Goal: Information Seeking & Learning: Compare options

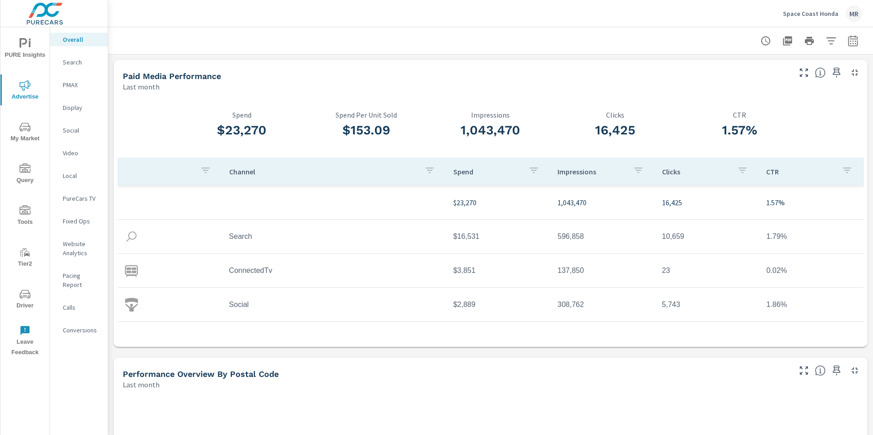
click at [806, 15] on p "Space Coast Honda" at bounding box center [810, 14] width 55 height 8
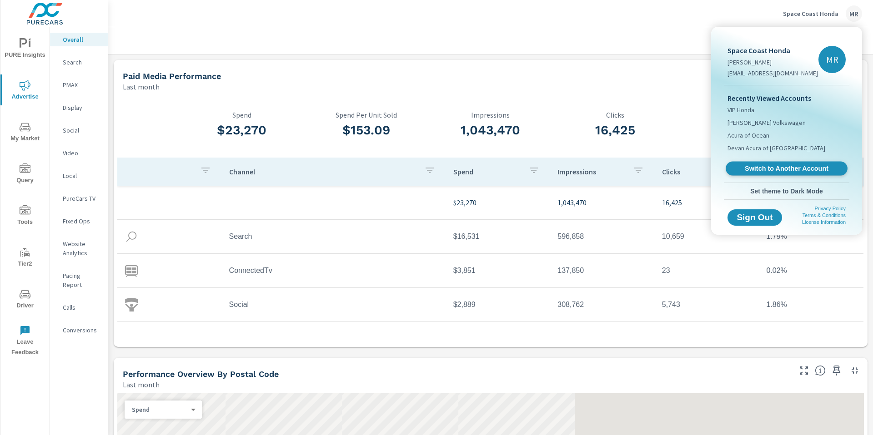
click at [764, 168] on span "Switch to Another Account" at bounding box center [785, 169] width 111 height 9
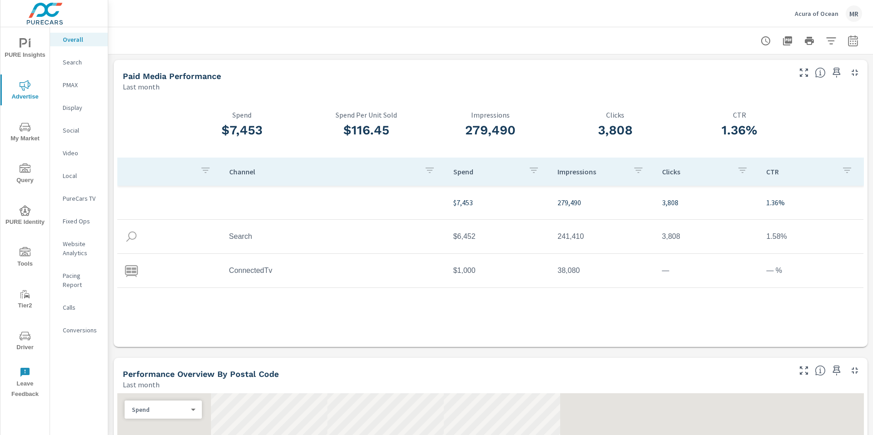
click at [705, 29] on div at bounding box center [490, 40] width 743 height 27
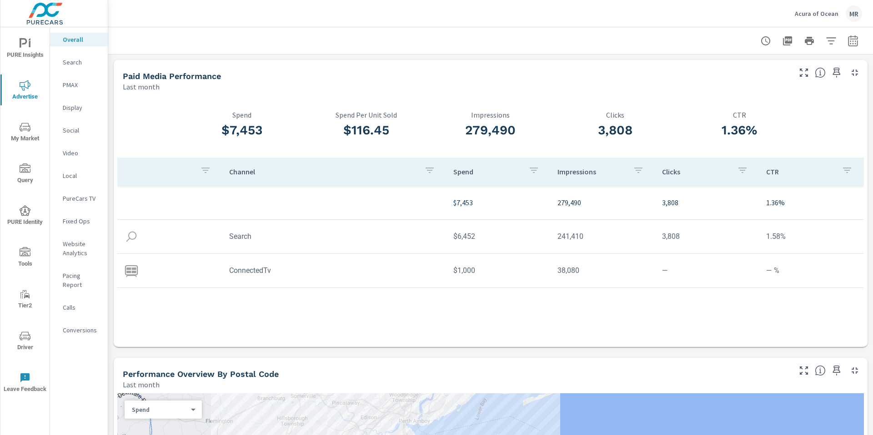
click at [749, 26] on div "Acura of Ocean MR" at bounding box center [490, 13] width 743 height 27
click at [816, 14] on p "Acura of Ocean" at bounding box center [816, 14] width 44 height 8
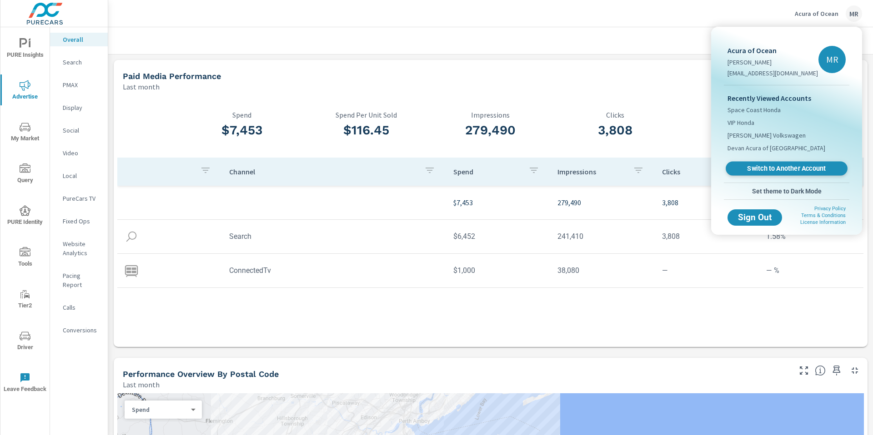
click at [766, 165] on span "Switch to Another Account" at bounding box center [785, 169] width 111 height 9
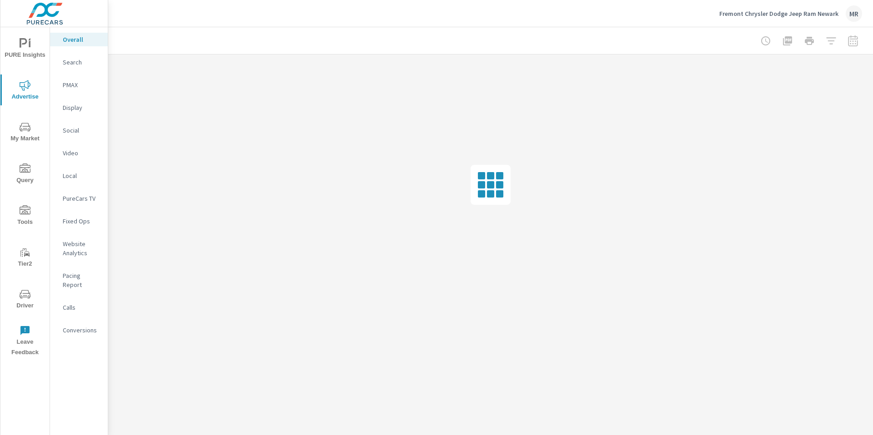
click at [851, 41] on div at bounding box center [808, 41] width 105 height 18
click at [850, 41] on div at bounding box center [808, 41] width 105 height 18
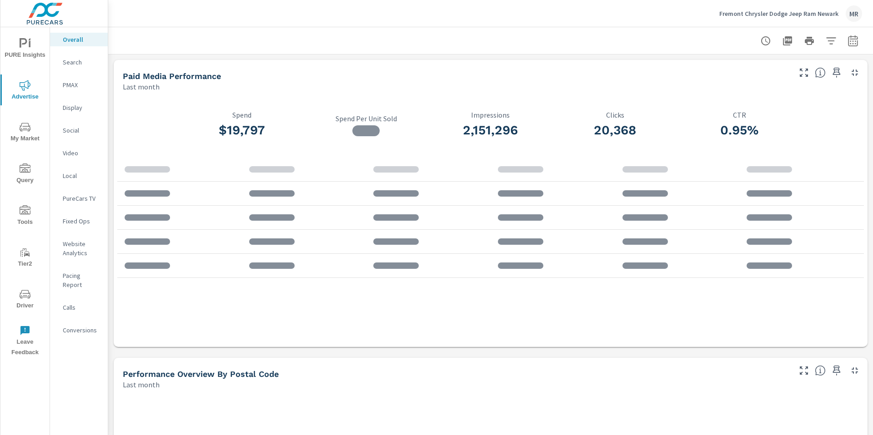
click at [847, 40] on icon "button" at bounding box center [852, 40] width 11 height 11
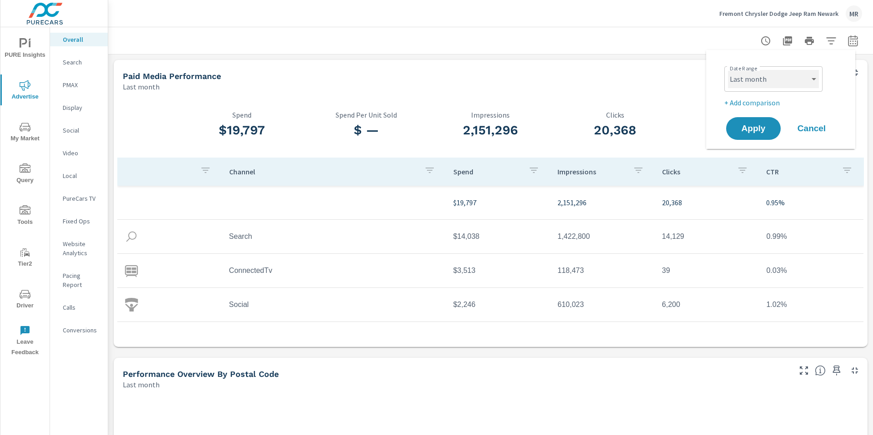
click at [790, 76] on select "Custom Yesterday Last week Last 7 days Last 14 days Last 30 days Last 45 days L…" at bounding box center [773, 79] width 91 height 18
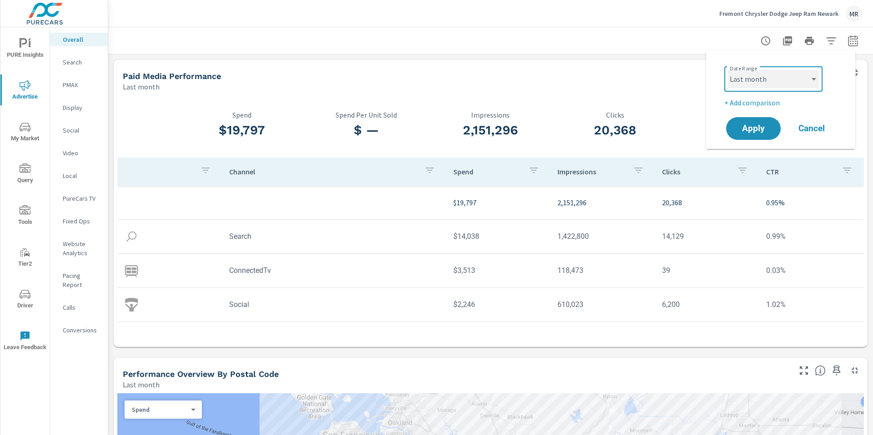
select select "Month to date"
click at [757, 136] on button "Apply" at bounding box center [753, 129] width 56 height 24
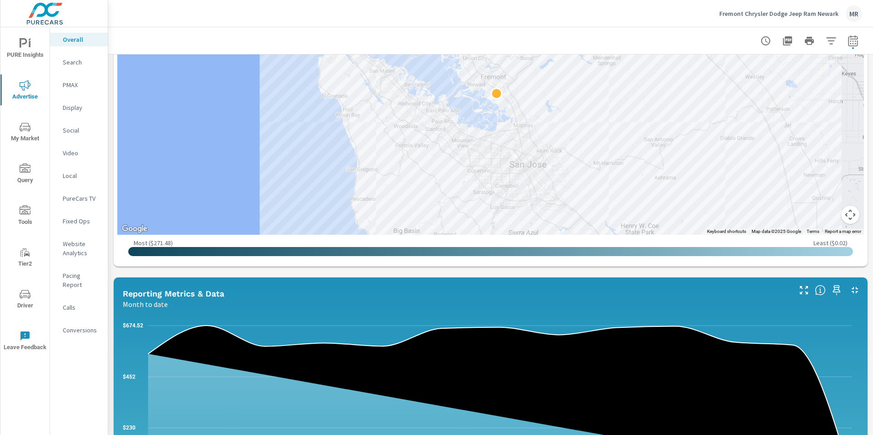
scroll to position [886, 0]
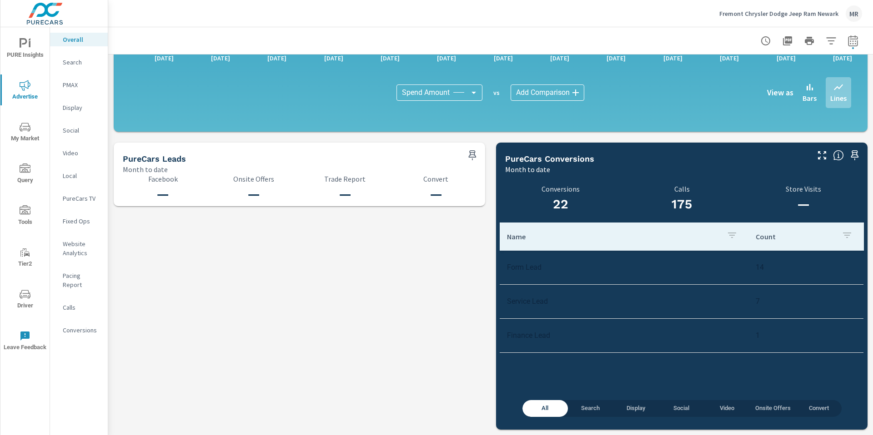
click at [582, 271] on td "Form Lead" at bounding box center [624, 267] width 249 height 23
click at [852, 48] on span "button" at bounding box center [853, 48] width 2 height 2
select select "Month to date"
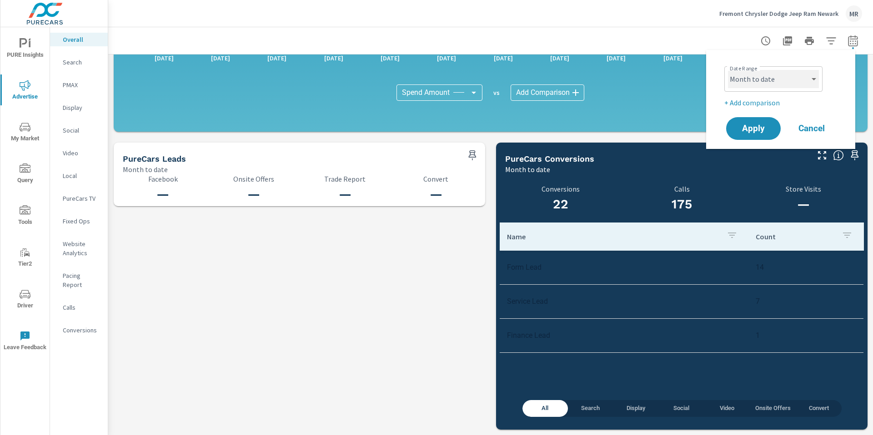
click at [787, 82] on select "Custom Yesterday Last week Last 7 days Last 14 days Last 30 days Last 45 days L…" at bounding box center [773, 79] width 91 height 18
click at [759, 103] on p "+ Add comparison" at bounding box center [782, 102] width 116 height 11
select select "Previous period"
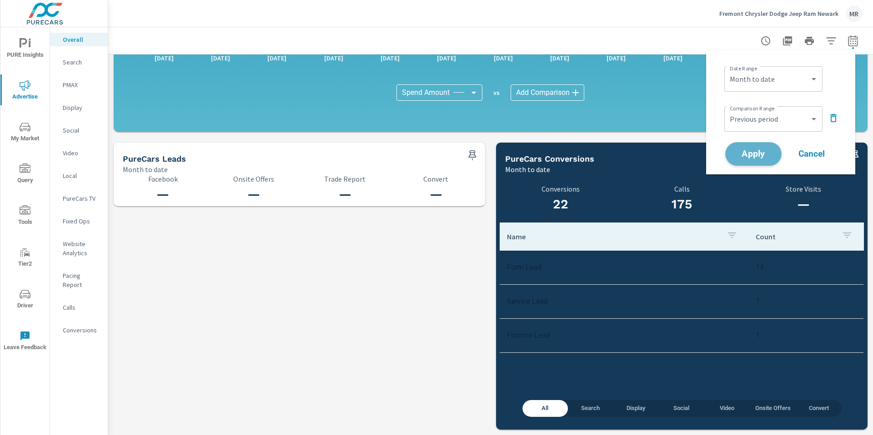
click at [761, 153] on span "Apply" at bounding box center [752, 154] width 37 height 9
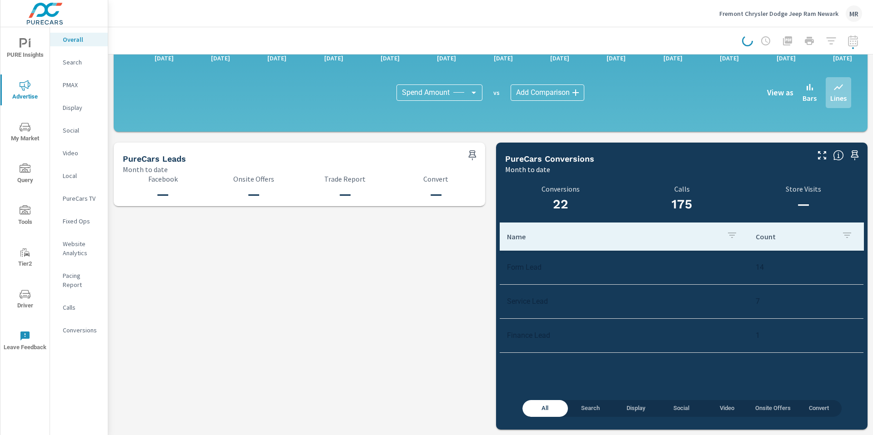
scroll to position [1091, 0]
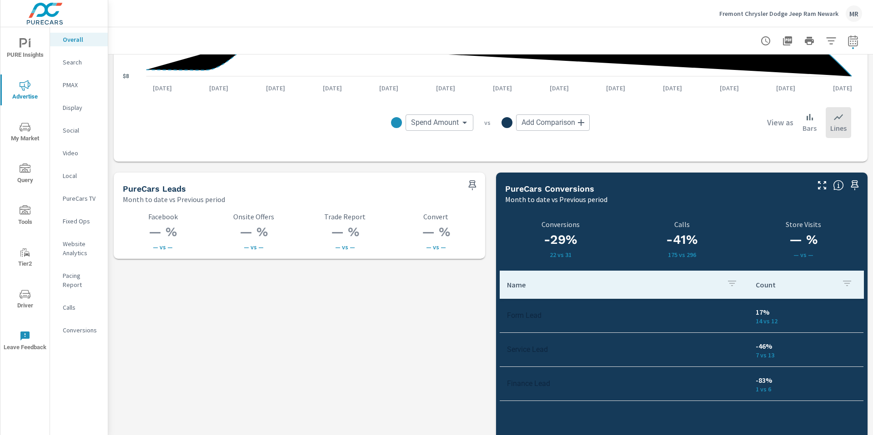
scroll to position [1152, 0]
click at [848, 43] on icon "button" at bounding box center [853, 40] width 10 height 11
select select "Month to date"
select select "Previous period"
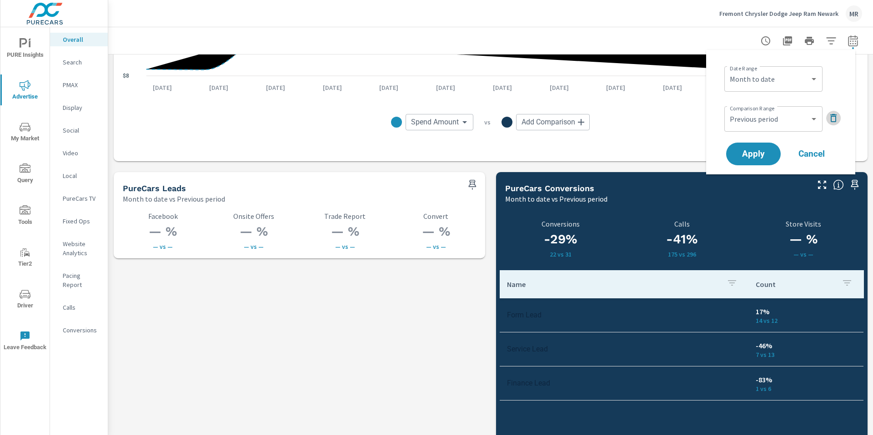
click at [831, 118] on icon "button" at bounding box center [833, 118] width 11 height 11
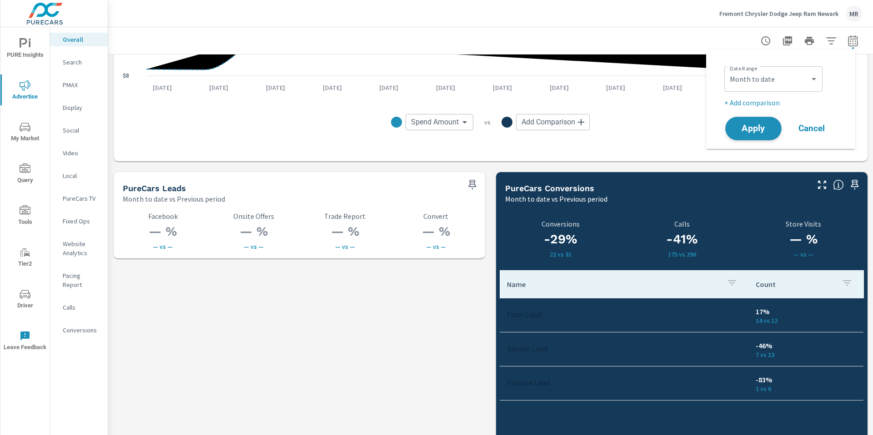
click at [764, 133] on span "Apply" at bounding box center [752, 129] width 37 height 9
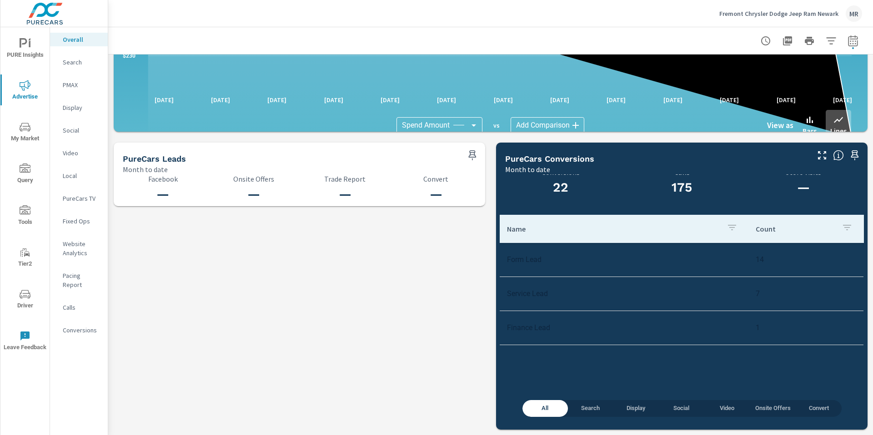
scroll to position [886, 0]
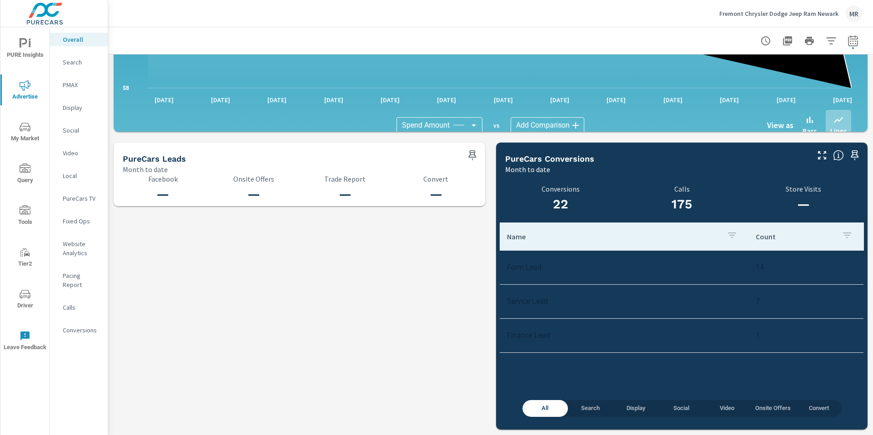
drag, startPoint x: 764, startPoint y: 300, endPoint x: 740, endPoint y: 304, distance: 23.5
click at [740, 304] on tr "Service Lead 7" at bounding box center [682, 302] width 364 height 34
click at [779, 290] on td "7" at bounding box center [805, 301] width 115 height 23
drag, startPoint x: 753, startPoint y: 302, endPoint x: 730, endPoint y: 307, distance: 22.8
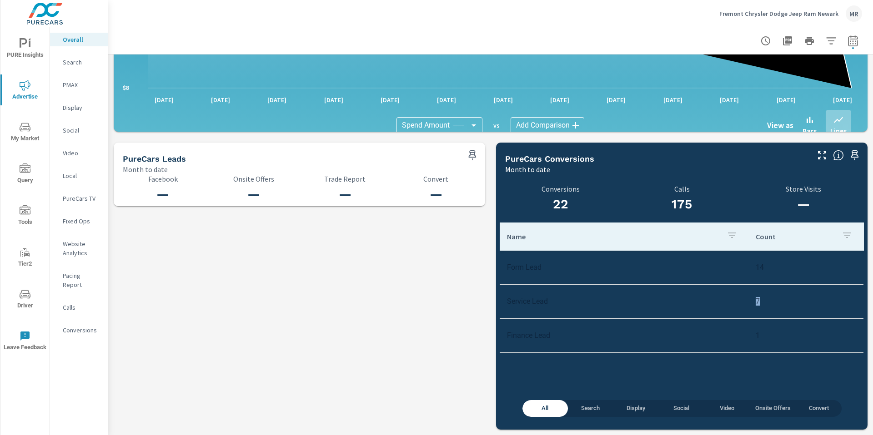
click at [730, 307] on tr "Service Lead 7" at bounding box center [682, 302] width 364 height 34
click at [769, 296] on td "7" at bounding box center [805, 301] width 115 height 23
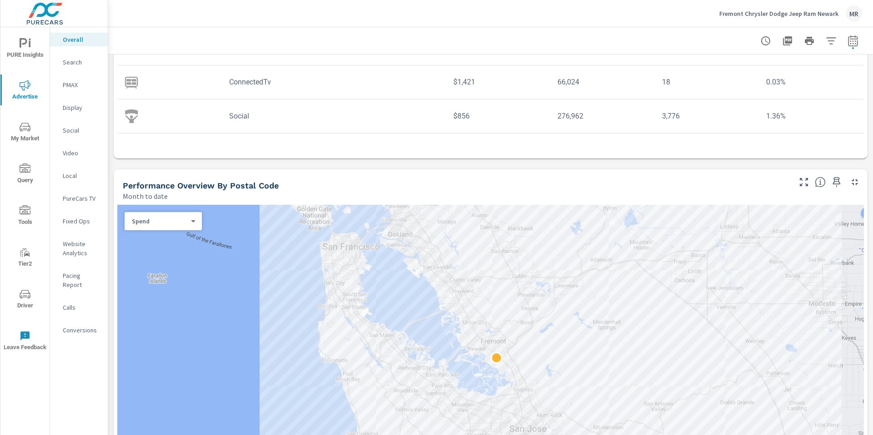
scroll to position [0, 0]
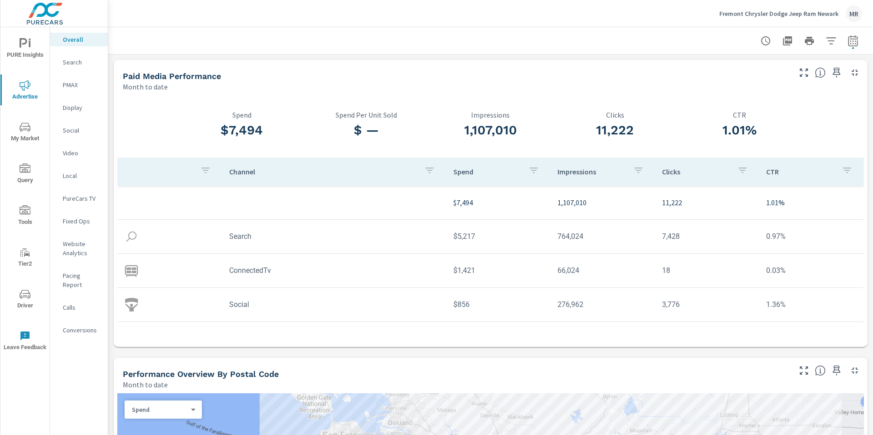
click at [450, 102] on div "1,107,010 Impressions" at bounding box center [490, 126] width 125 height 62
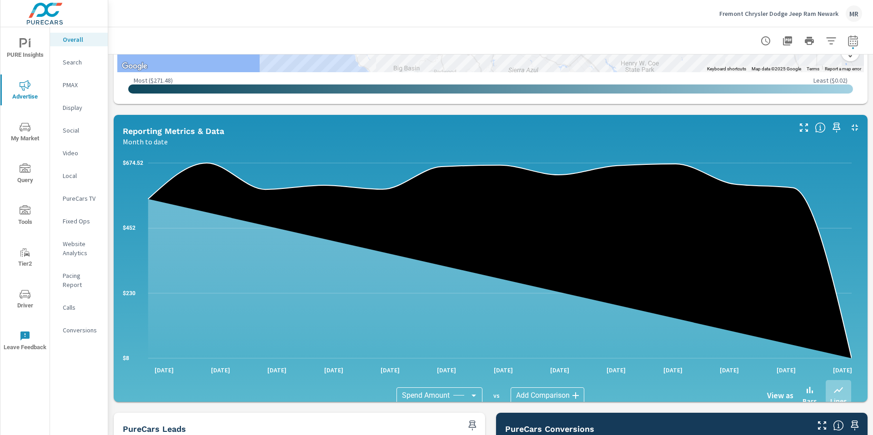
scroll to position [886, 0]
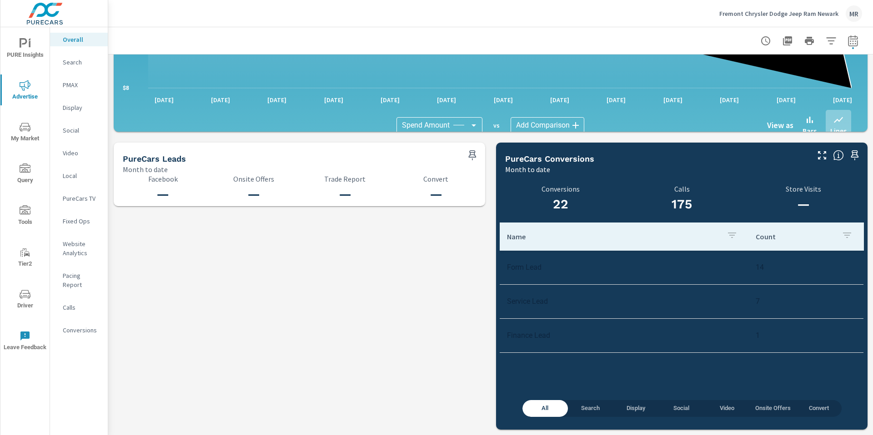
click at [710, 236] on p "Name" at bounding box center [613, 236] width 212 height 9
drag, startPoint x: 655, startPoint y: 194, endPoint x: 674, endPoint y: 201, distance: 20.7
click at [674, 201] on div "175 Calls" at bounding box center [681, 200] width 110 height 31
click at [666, 207] on h3 "175" at bounding box center [681, 204] width 110 height 15
drag, startPoint x: 665, startPoint y: 207, endPoint x: 687, endPoint y: 207, distance: 21.4
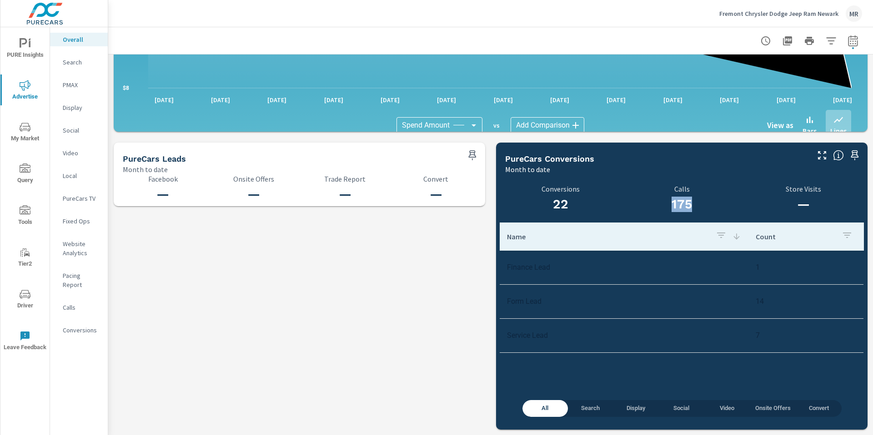
click at [687, 207] on h3 "175" at bounding box center [681, 204] width 110 height 15
click at [692, 205] on h3 "175" at bounding box center [681, 204] width 110 height 15
drag, startPoint x: 581, startPoint y: 214, endPoint x: 540, endPoint y: 210, distance: 41.0
click at [541, 210] on div "22 Conversions" at bounding box center [560, 200] width 110 height 31
click at [757, 264] on td "1" at bounding box center [805, 267] width 115 height 23
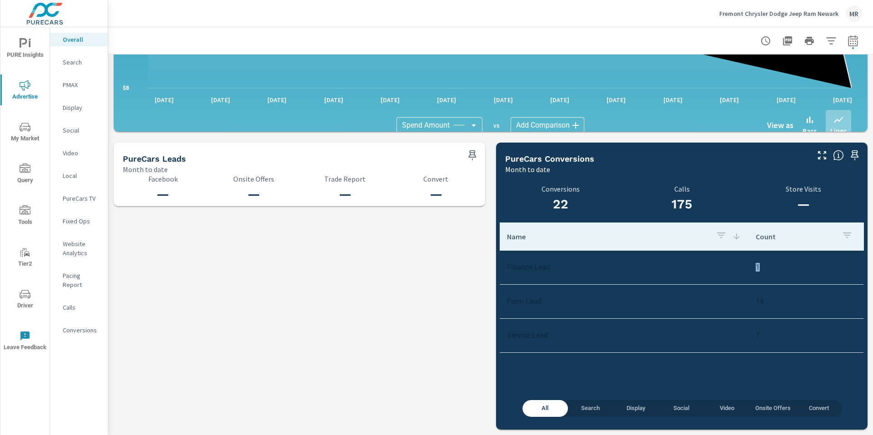
drag, startPoint x: 762, startPoint y: 267, endPoint x: 727, endPoint y: 267, distance: 35.0
click at [727, 267] on tr "Finance Lead 1" at bounding box center [682, 268] width 364 height 34
drag, startPoint x: 685, startPoint y: 307, endPoint x: 745, endPoint y: 305, distance: 60.1
click at [693, 307] on td "Form Lead" at bounding box center [624, 301] width 249 height 23
drag, startPoint x: 752, startPoint y: 302, endPoint x: 770, endPoint y: 304, distance: 18.3
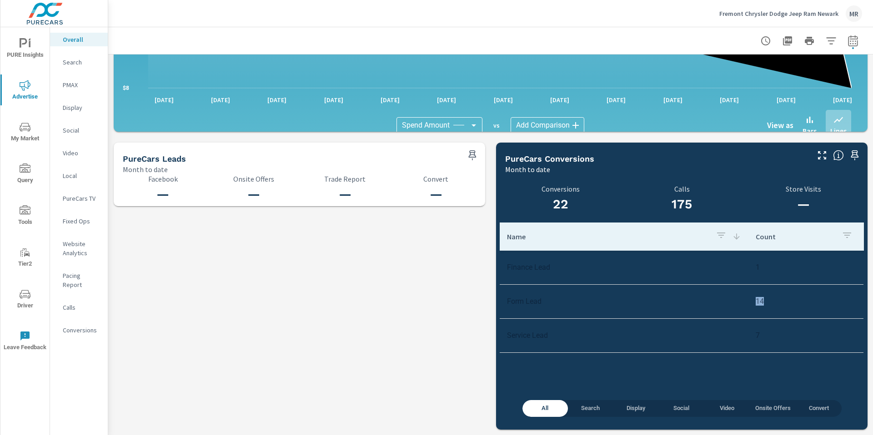
click at [770, 304] on td "14" at bounding box center [805, 301] width 115 height 23
drag, startPoint x: 751, startPoint y: 337, endPoint x: 762, endPoint y: 337, distance: 10.5
click at [762, 337] on td "7" at bounding box center [805, 335] width 115 height 23
click at [776, 332] on td "7" at bounding box center [805, 335] width 115 height 23
click at [789, 287] on tr "Form Lead 14" at bounding box center [682, 302] width 364 height 34
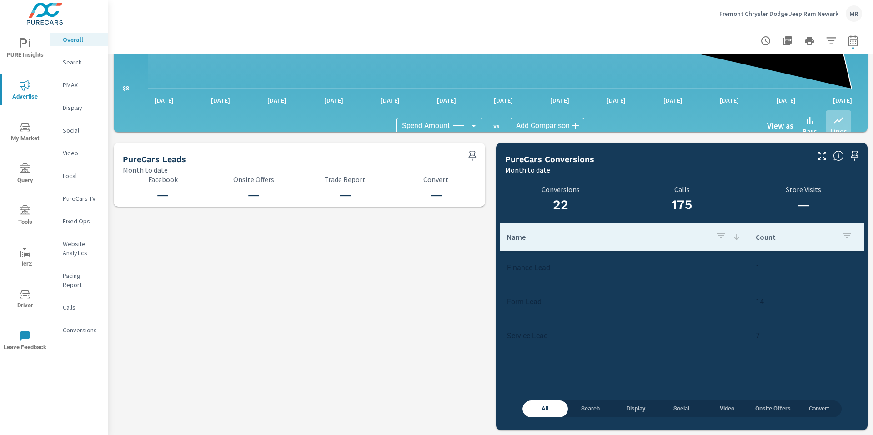
scroll to position [886, 0]
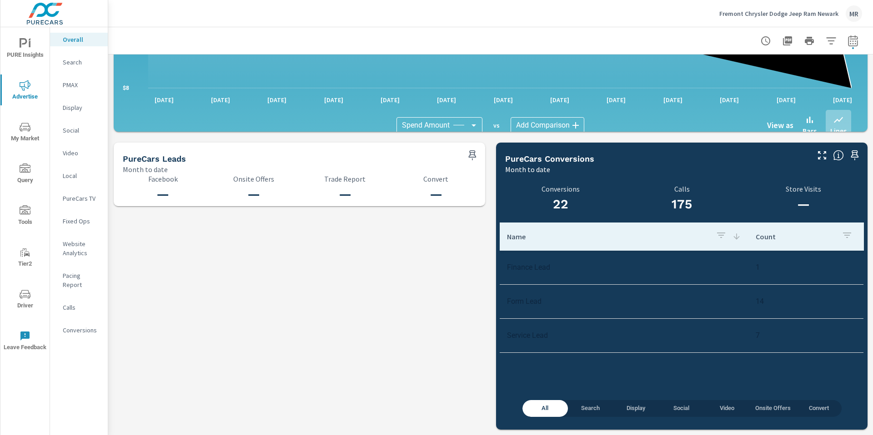
click at [619, 271] on td "Finance Lead" at bounding box center [624, 267] width 249 height 23
click at [574, 262] on td "Finance Lead" at bounding box center [624, 267] width 249 height 23
drag, startPoint x: 555, startPoint y: 269, endPoint x: 485, endPoint y: 269, distance: 69.5
click at [613, 270] on td "Finance Lead" at bounding box center [624, 267] width 249 height 23
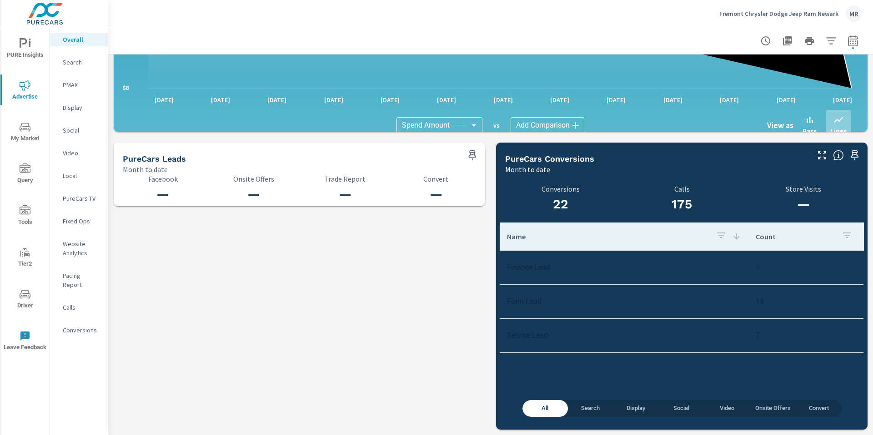
click at [718, 264] on td "Finance Lead" at bounding box center [624, 267] width 249 height 23
drag, startPoint x: 737, startPoint y: 300, endPoint x: 767, endPoint y: 301, distance: 30.0
click at [767, 301] on tr "Form Lead 14" at bounding box center [682, 302] width 364 height 34
click at [765, 303] on td "14" at bounding box center [805, 301] width 115 height 23
drag, startPoint x: 751, startPoint y: 298, endPoint x: 766, endPoint y: 304, distance: 16.3
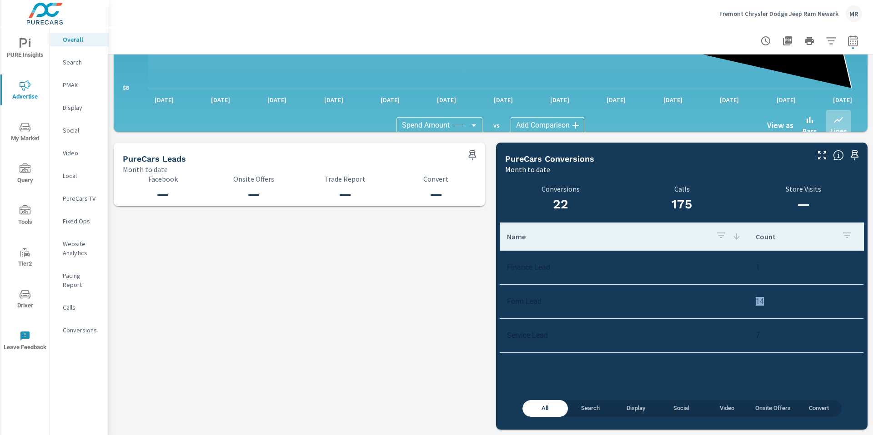
click at [766, 304] on td "14" at bounding box center [805, 301] width 115 height 23
click at [586, 410] on span "Search" at bounding box center [590, 409] width 35 height 10
click at [538, 410] on span "All" at bounding box center [545, 409] width 35 height 10
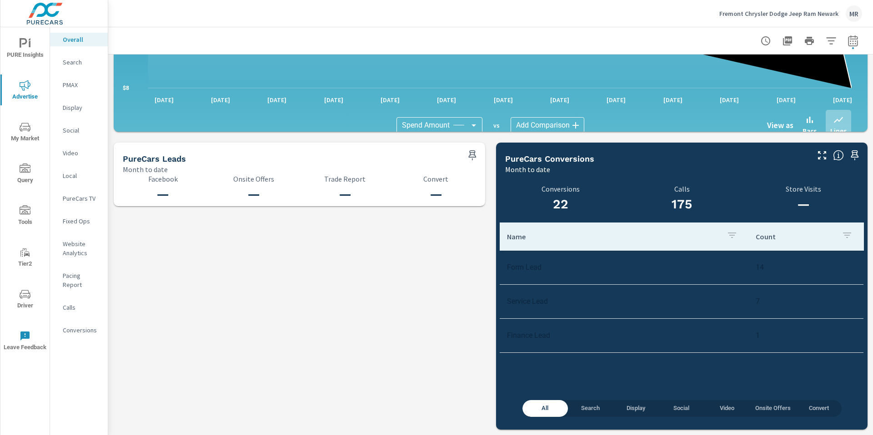
drag, startPoint x: 231, startPoint y: 179, endPoint x: 274, endPoint y: 187, distance: 43.1
click at [233, 180] on p "Onsite Offers" at bounding box center [254, 179] width 80 height 8
drag, startPoint x: 279, startPoint y: 184, endPoint x: 246, endPoint y: 200, distance: 36.6
click at [241, 201] on div "— Onsite Offers" at bounding box center [254, 190] width 80 height 31
click at [246, 200] on h3 "—" at bounding box center [254, 194] width 80 height 15
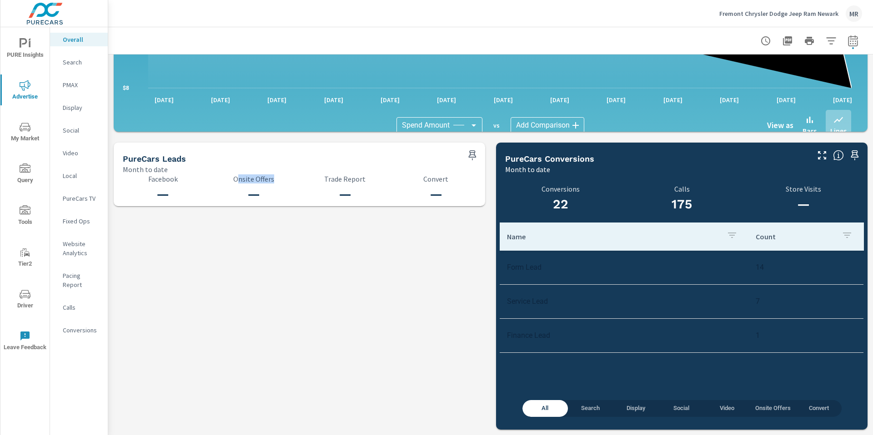
drag, startPoint x: 236, startPoint y: 177, endPoint x: 252, endPoint y: 184, distance: 17.5
click at [278, 178] on p "Onsite Offers" at bounding box center [254, 179] width 80 height 8
drag, startPoint x: 252, startPoint y: 184, endPoint x: 248, endPoint y: 181, distance: 4.9
click at [252, 184] on div "— Onsite Offers" at bounding box center [254, 190] width 80 height 31
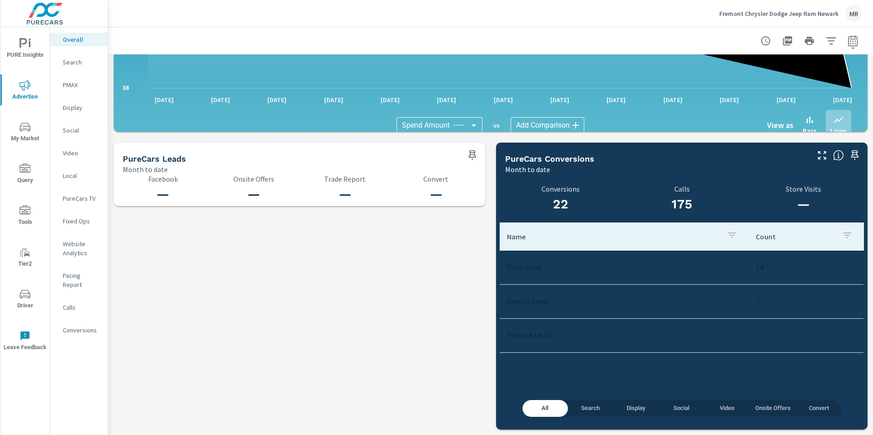
click at [24, 216] on span "Tools" at bounding box center [25, 216] width 44 height 22
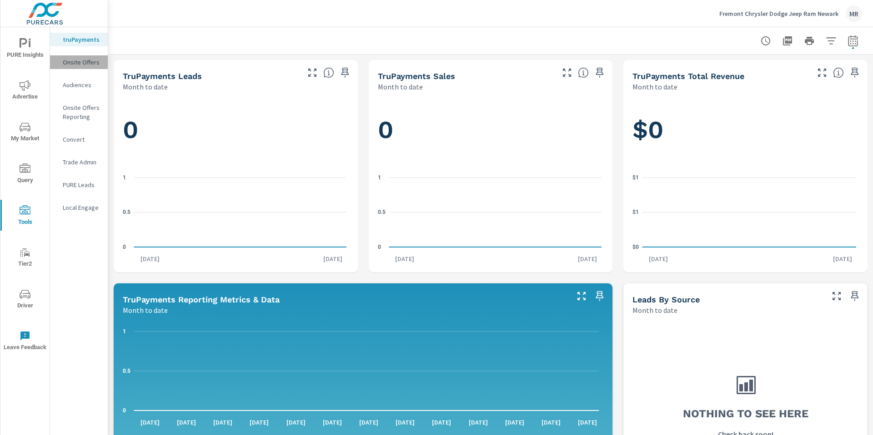
click at [75, 65] on p "Onsite Offers" at bounding box center [82, 62] width 38 height 9
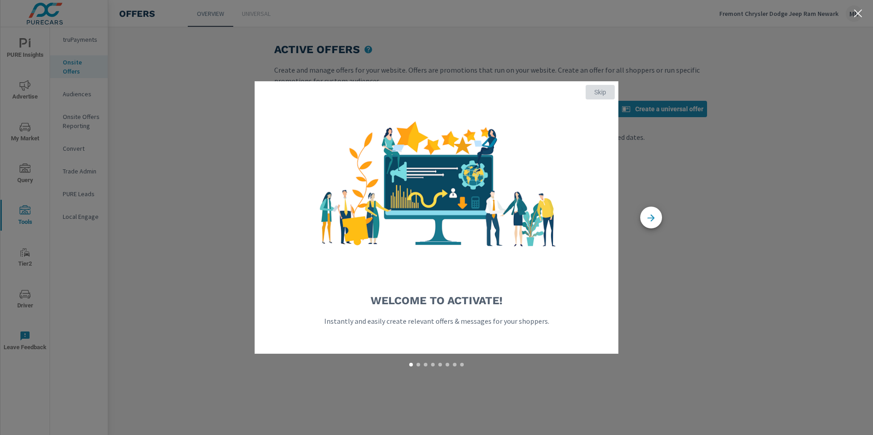
click at [609, 89] on span "Skip" at bounding box center [600, 92] width 22 height 8
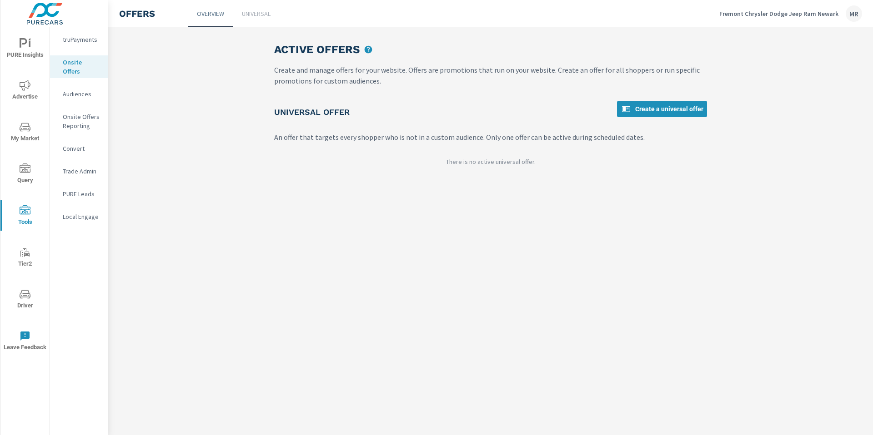
click at [516, 276] on div "Active Offers Create and manage offers for your website. Offers are promotions …" at bounding box center [490, 231] width 764 height 408
click at [655, 105] on span "Create a universal offer" at bounding box center [661, 109] width 83 height 11
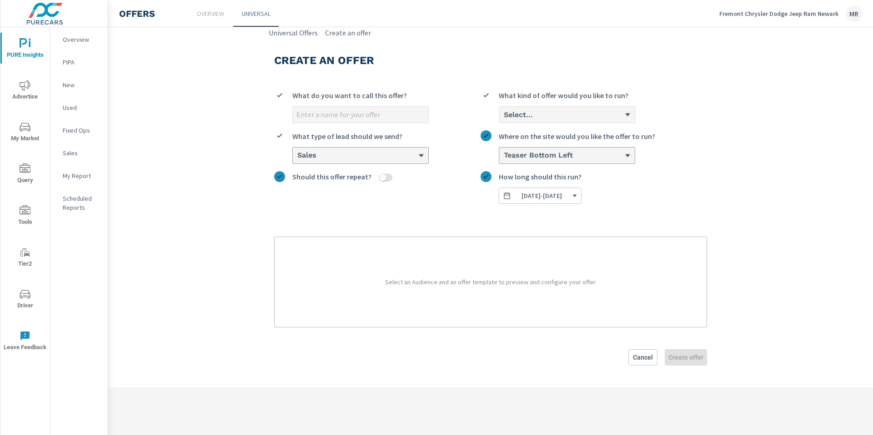
click at [698, 207] on div "What do you want to call this offer? Select... What kind of offer would you lik…" at bounding box center [490, 205] width 433 height 245
drag, startPoint x: 335, startPoint y: 110, endPoint x: 337, endPoint y: 118, distance: 7.6
click at [335, 111] on input "What do you want to call this offer?" at bounding box center [360, 115] width 135 height 16
type input "Limited Tine Offer"
click at [383, 176] on input "Should this offer repeat?" at bounding box center [383, 178] width 22 height 8
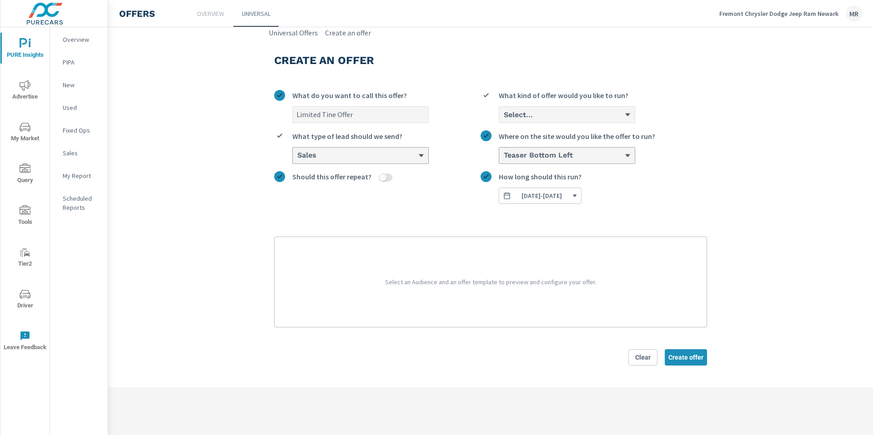
checkbox input "true"
click at [550, 195] on div at bounding box center [563, 196] width 121 height 9
click at [504, 195] on input "How often does this offer repeat?" at bounding box center [503, 196] width 1 height 9
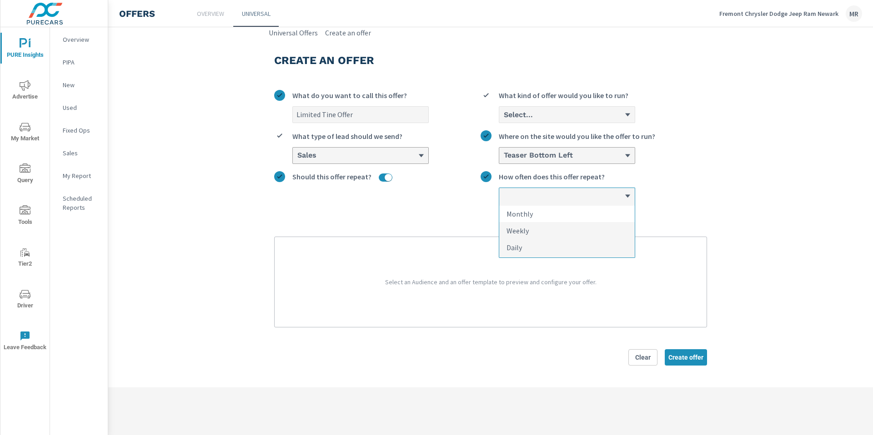
click at [555, 212] on li "Monthly" at bounding box center [566, 214] width 135 height 17
click at [504, 200] on input "option Monthly focused, 1 of 3. 3 results available. Use Up and Down to choose …" at bounding box center [503, 196] width 1 height 9
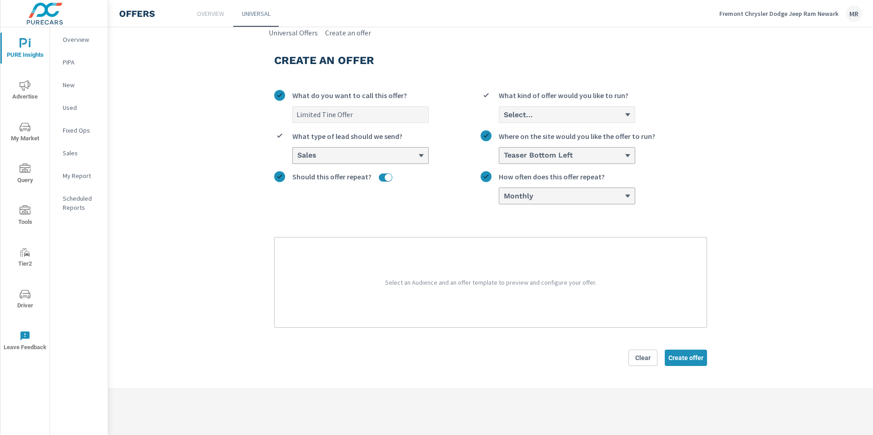
click at [553, 213] on div "Limited Tine Offer What do you want to call this offer? Select... What kind of …" at bounding box center [490, 205] width 433 height 245
click at [526, 113] on h6 "Select..." at bounding box center [518, 114] width 29 height 9
click at [504, 113] on input "option Cash focused, 1 of 3. 3 results available. Use Up and Down to choose opt…" at bounding box center [503, 114] width 1 height 9
click at [532, 149] on li "Custom" at bounding box center [566, 149] width 135 height 17
click at [504, 119] on input "option Custom focused, 2 of 3. 3 results available. Use Up and Down to choose o…" at bounding box center [503, 114] width 1 height 9
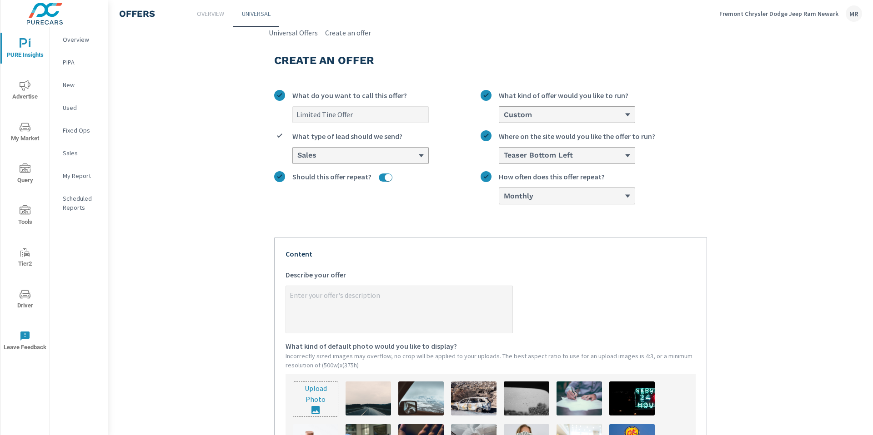
drag, startPoint x: 404, startPoint y: 298, endPoint x: 405, endPoint y: 285, distance: 12.3
click at [404, 298] on textarea "x Describe your offer" at bounding box center [399, 310] width 226 height 45
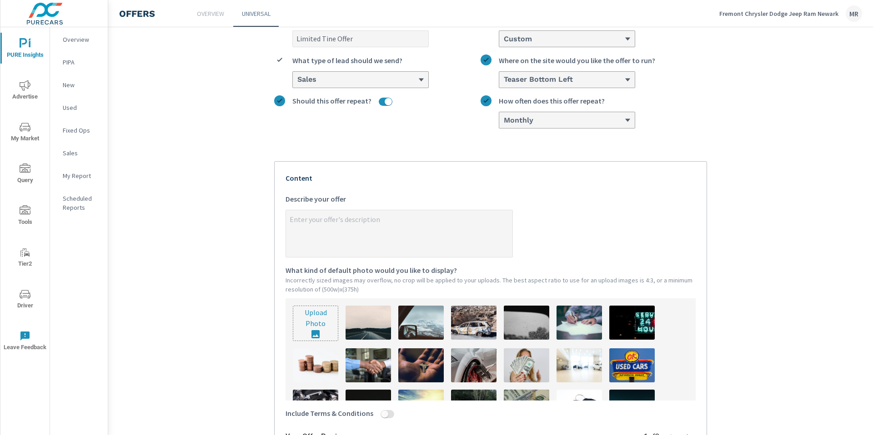
scroll to position [66, 0]
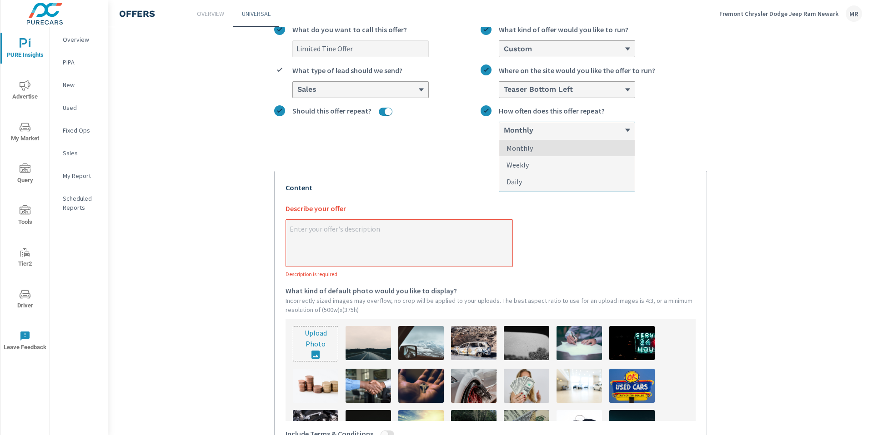
click at [734, 137] on section "Create an offer Limited Tine Offer What do you want to call this offer? Custom …" at bounding box center [490, 298] width 764 height 652
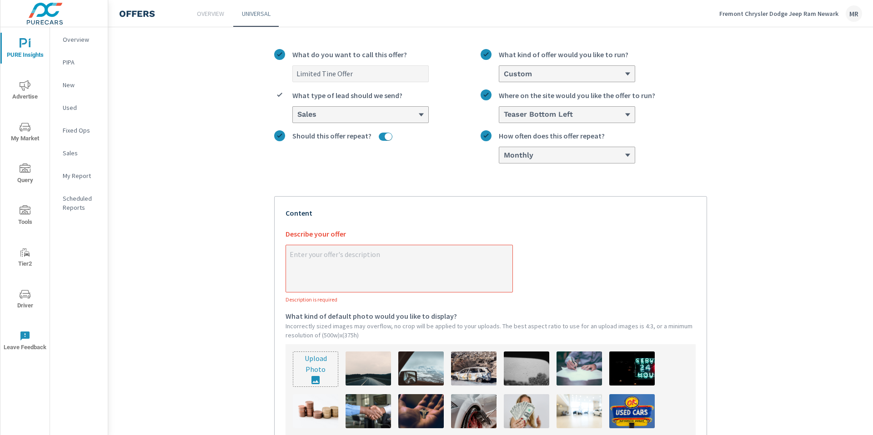
scroll to position [30, 0]
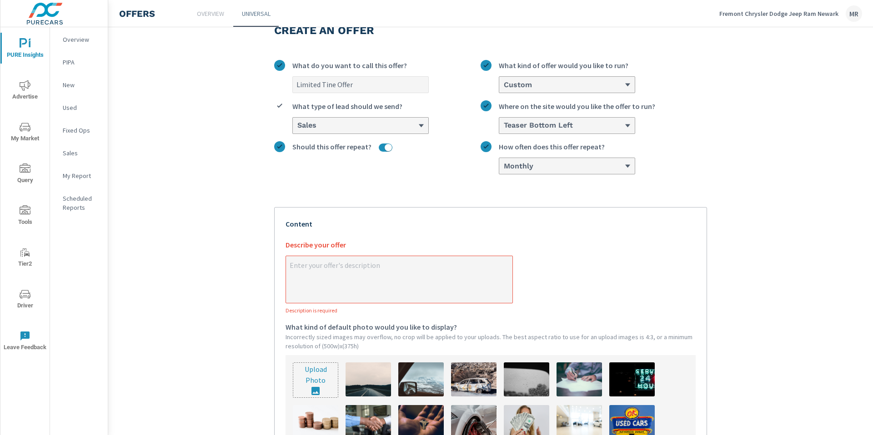
click at [558, 87] on div "Custom" at bounding box center [563, 84] width 121 height 9
click at [504, 87] on input "Custom What kind of offer would you like to run?" at bounding box center [503, 84] width 1 height 9
click at [561, 134] on p "Custom with countdown" at bounding box center [544, 136] width 76 height 11
click at [504, 89] on input "option Custom, selected. option Custom with countdown focused, 3 of 3. 3 result…" at bounding box center [503, 84] width 1 height 9
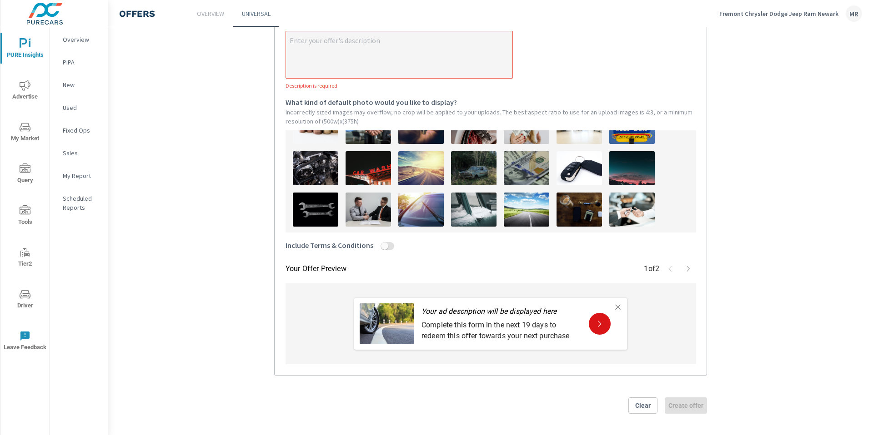
scroll to position [71, 0]
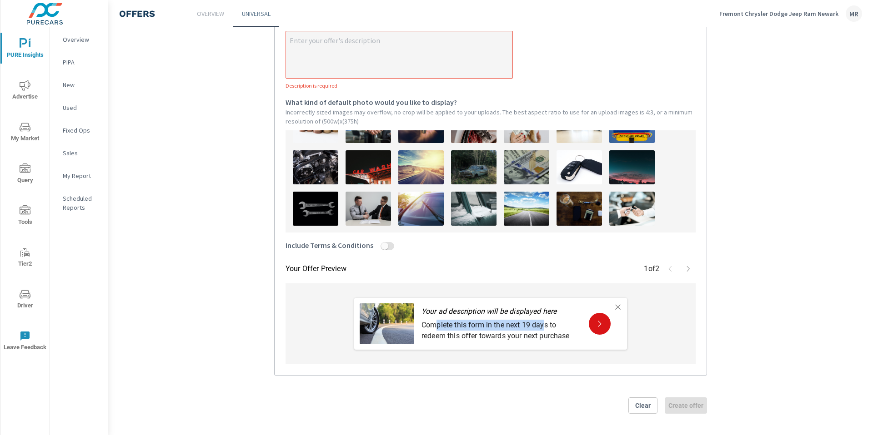
drag, startPoint x: 485, startPoint y: 325, endPoint x: 543, endPoint y: 325, distance: 57.3
click at [543, 325] on p "Complete this form in the next 19 days to redeem this offer towards your next p…" at bounding box center [501, 331] width 160 height 22
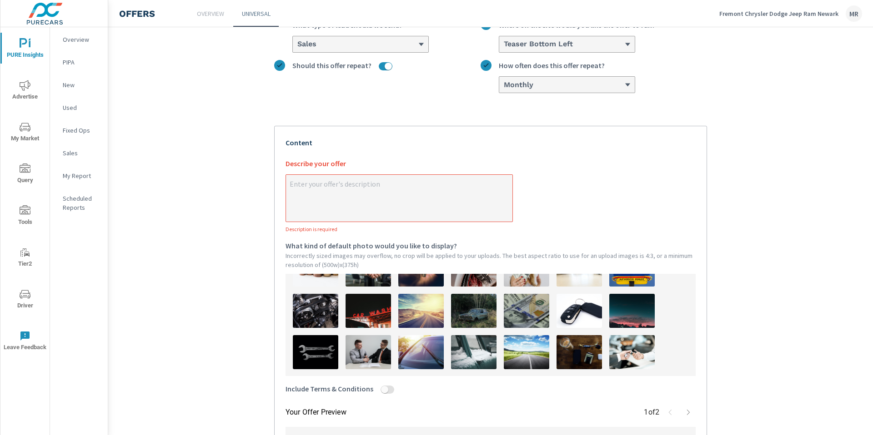
scroll to position [104, 0]
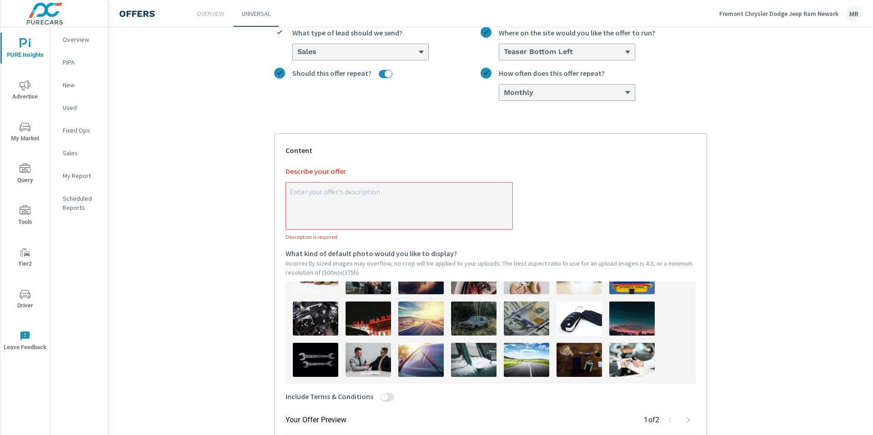
click at [579, 89] on div "Monthly" at bounding box center [563, 92] width 121 height 9
click at [504, 89] on input "Monthly How often does this offer repeat?" at bounding box center [503, 92] width 1 height 9
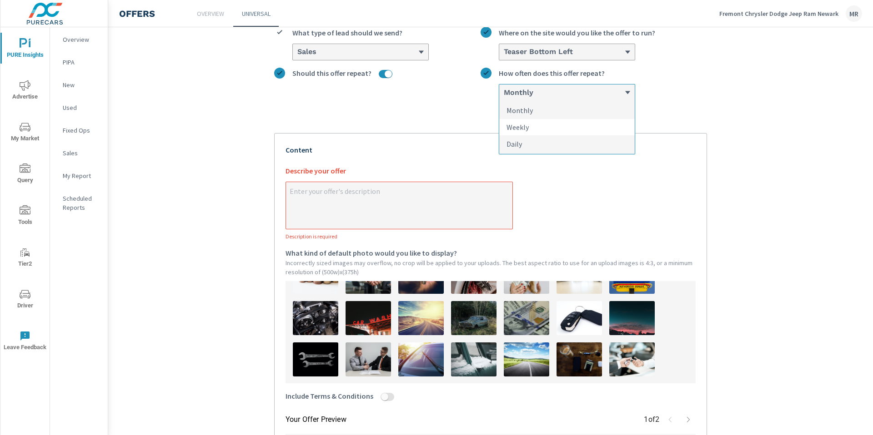
click at [560, 123] on li "Weekly" at bounding box center [566, 127] width 135 height 17
click at [504, 97] on input "option Monthly, selected. option Weekly focused, 2 of 3. 3 results available. U…" at bounding box center [503, 92] width 1 height 9
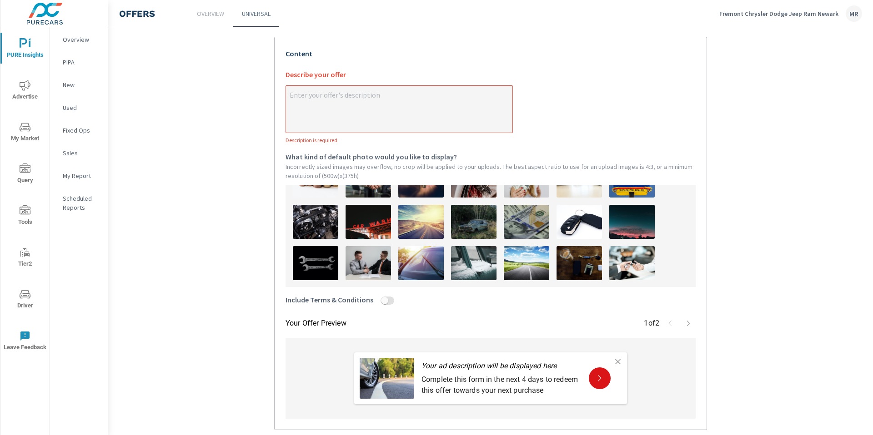
scroll to position [99, 0]
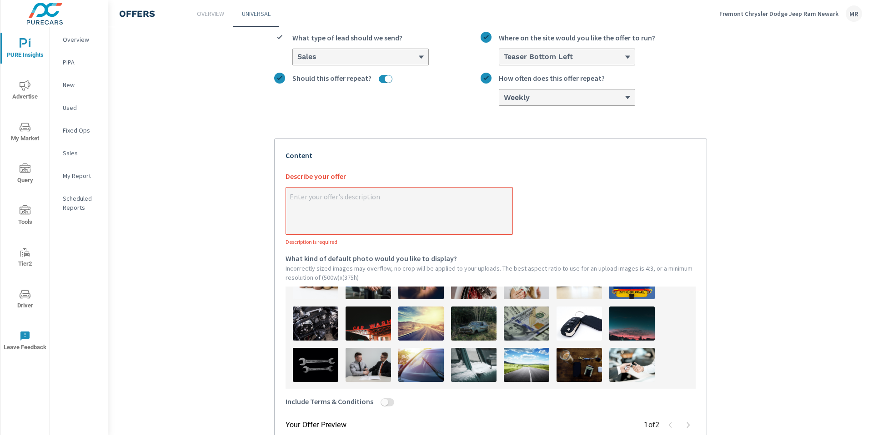
drag, startPoint x: 572, startPoint y: 160, endPoint x: 543, endPoint y: 133, distance: 39.6
click at [572, 160] on p "Content" at bounding box center [490, 155] width 410 height 11
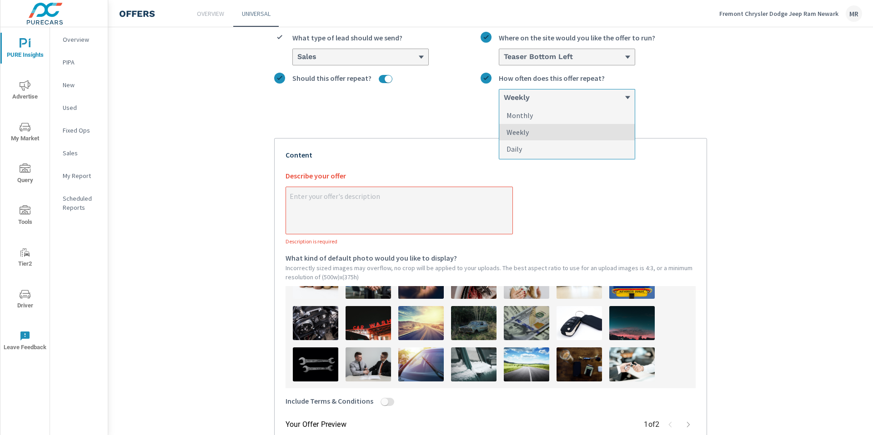
click at [544, 94] on div "Weekly" at bounding box center [563, 97] width 121 height 9
click at [504, 94] on input "option Weekly, selected. option Weekly focused, 2 of 3. 3 results available. Us…" at bounding box center [503, 97] width 1 height 9
click at [541, 114] on li "Monthly" at bounding box center [566, 115] width 135 height 17
click at [504, 102] on input "option Weekly, selected. option Monthly focused, 1 of 3. 3 results available. U…" at bounding box center [503, 97] width 1 height 9
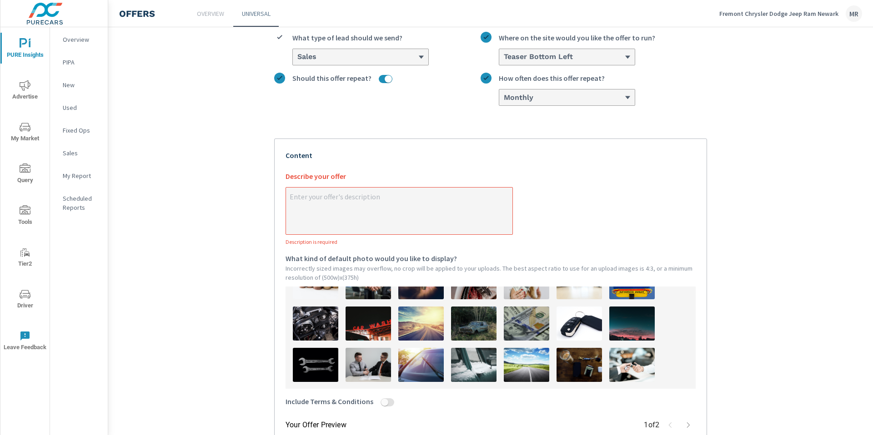
click at [588, 139] on div "Your Offer Preview 1 of 2 Your ad description will be displayed here Complete t…" at bounding box center [490, 336] width 433 height 394
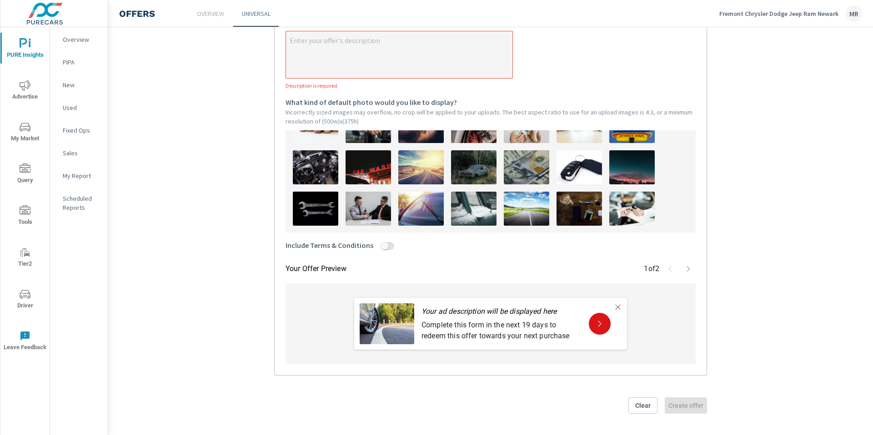
scroll to position [0, 0]
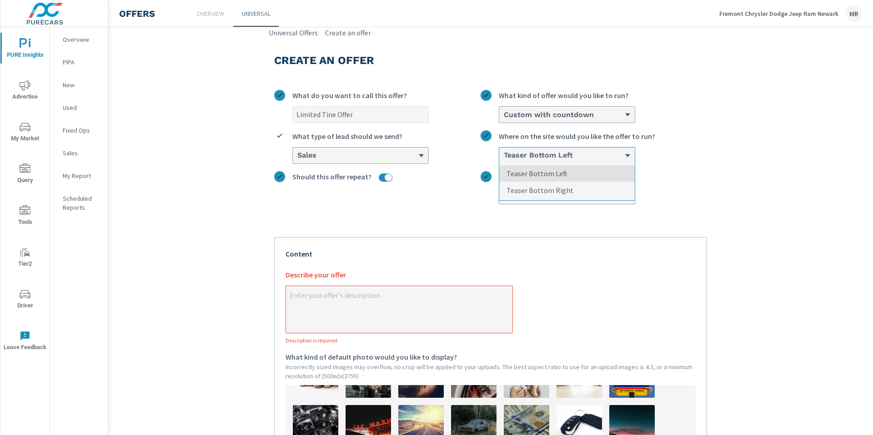
click at [540, 154] on h6 "Teaser Bottom Left" at bounding box center [538, 155] width 69 height 9
click at [504, 154] on input "option Teaser Bottom Left focused, 1 of 2. 2 results available. Use Up and Down…" at bounding box center [503, 155] width 1 height 9
click at [544, 151] on h6 "Teaser Bottom Left" at bounding box center [538, 155] width 69 height 9
click at [504, 151] on input "option Teaser Bottom Left focused, 1 of 2. 2 results available. Use Up and Down…" at bounding box center [503, 155] width 1 height 9
click at [539, 116] on h6 "Custom with countdown" at bounding box center [549, 114] width 90 height 9
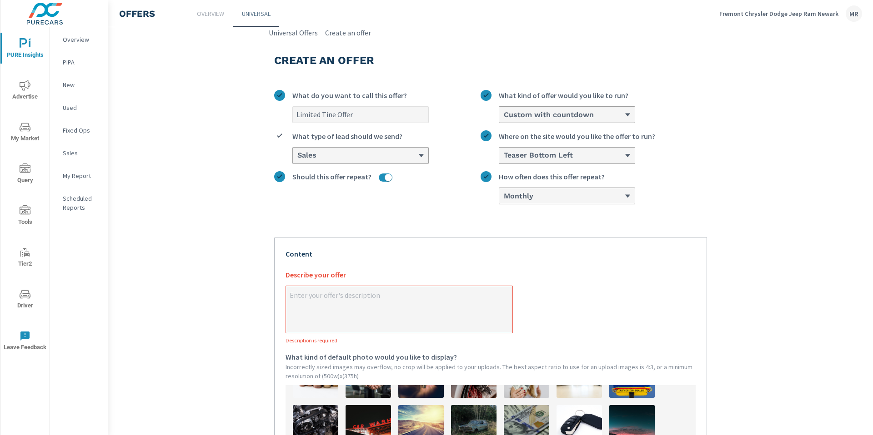
click at [504, 116] on input "Custom with countdown What kind of offer would you like to run?" at bounding box center [503, 114] width 1 height 9
click at [550, 151] on li "Custom" at bounding box center [566, 149] width 135 height 17
click at [504, 119] on input "option Custom with countdown, selected. option Custom focused, 2 of 3. 3 result…" at bounding box center [503, 114] width 1 height 9
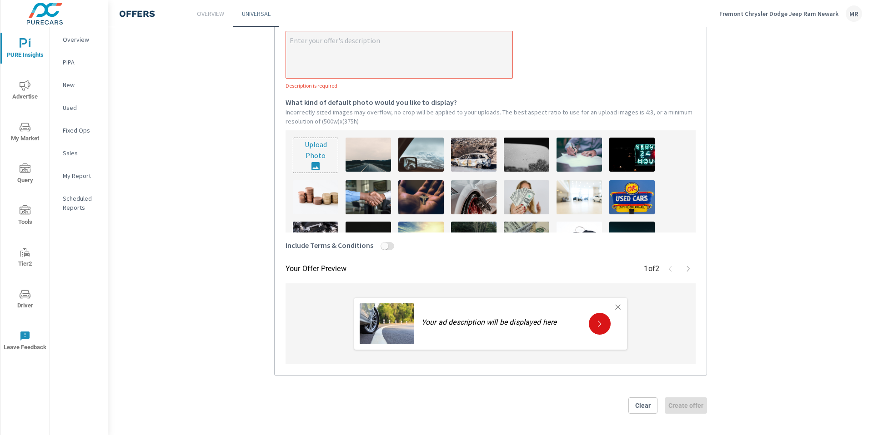
type textarea "x"
click at [371, 59] on textarea "x Describe your offer Description is required" at bounding box center [399, 55] width 226 height 45
type textarea "I"
type textarea "x"
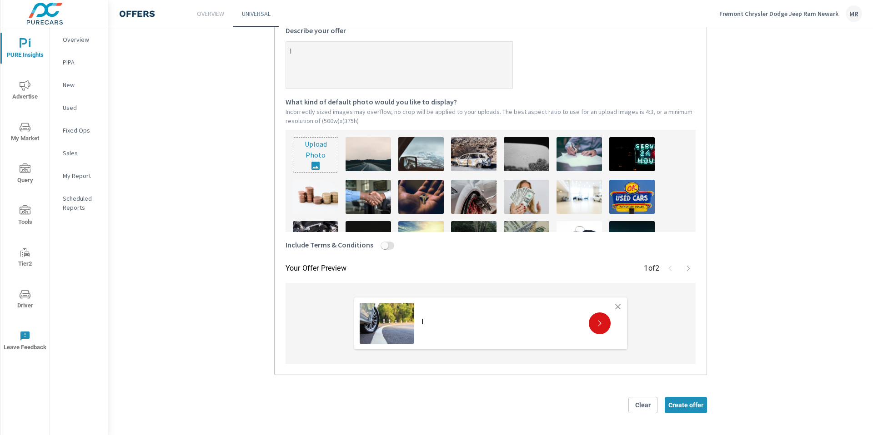
type textarea "It"
type textarea "x"
type textarea "I"
type textarea "x"
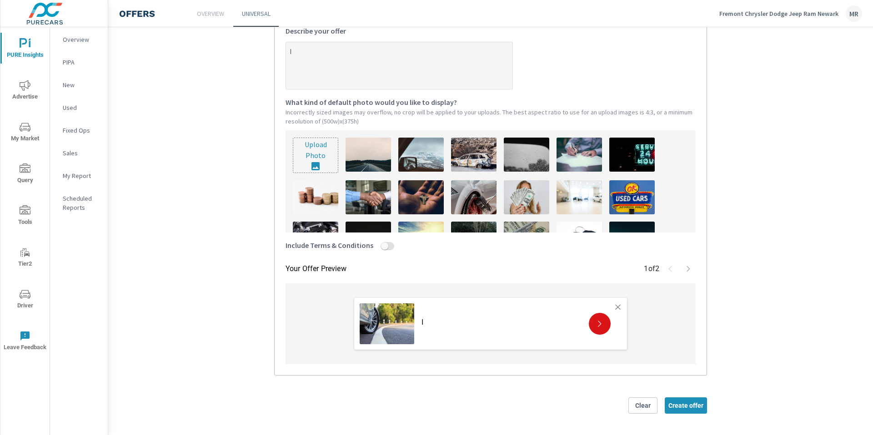
type textarea "It"
type textarea "x"
type textarea "It'"
type textarea "x"
type textarea "It's"
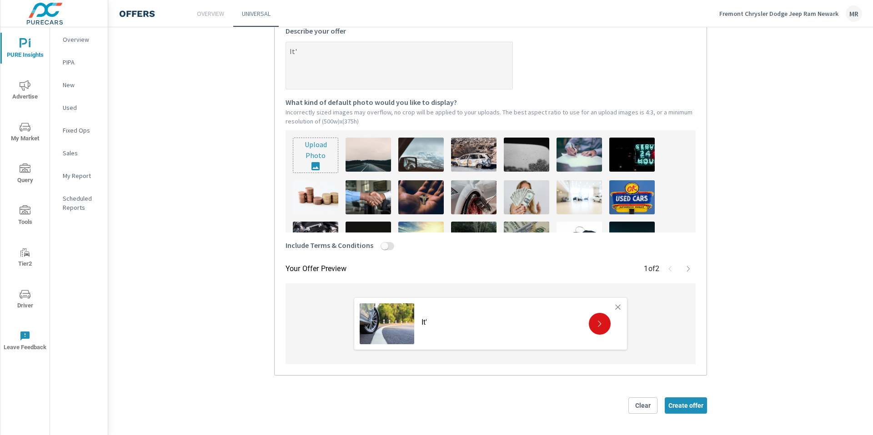
type textarea "x"
type textarea "It's"
type textarea "x"
type textarea "It's a"
type textarea "x"
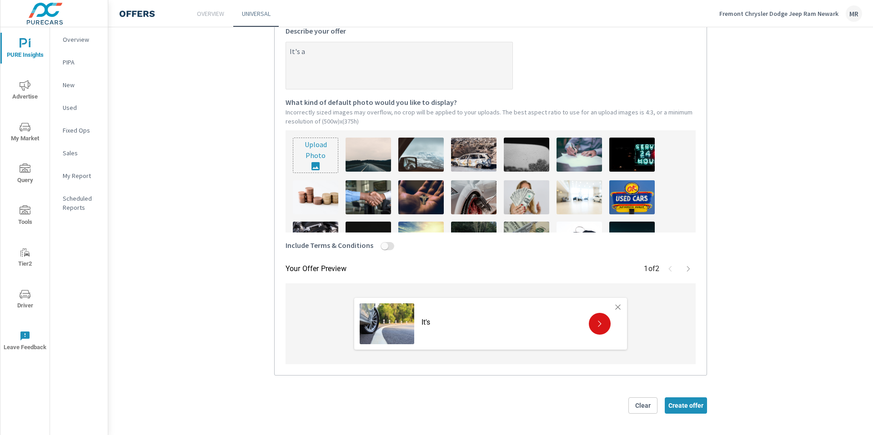
type textarea "It's a"
type textarea "x"
type textarea "It's a g"
type textarea "x"
type textarea "It's a gr"
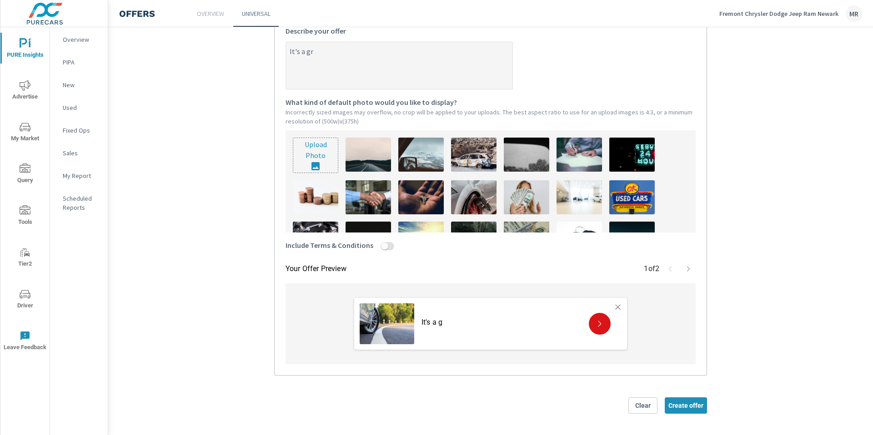
type textarea "x"
type textarea "It's a gre"
type textarea "x"
type textarea "It's a grea"
type textarea "x"
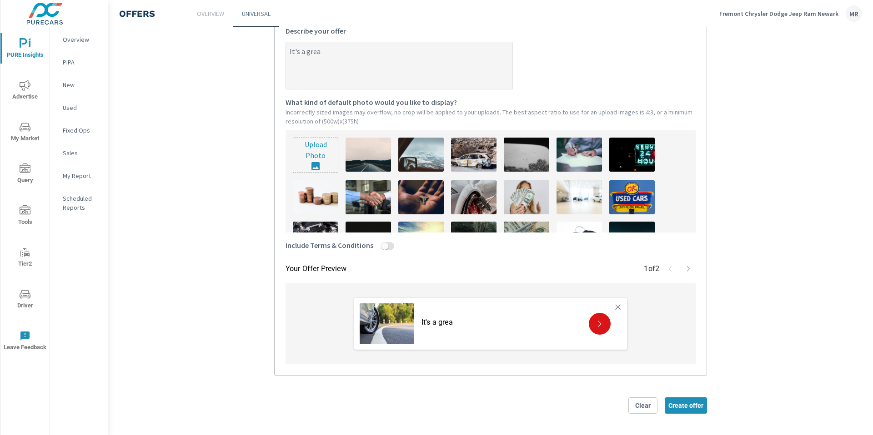
type textarea "It's a great"
type textarea "x"
type textarea "It's a great"
type textarea "x"
type textarea "It's a great t"
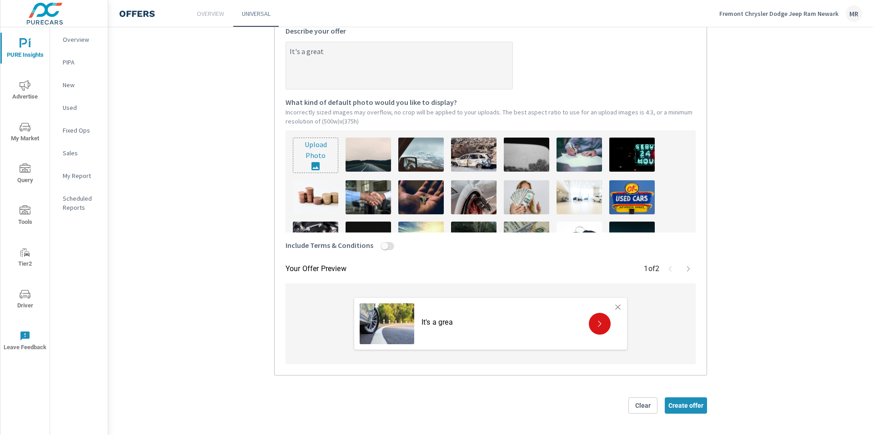
type textarea "x"
type textarea "It's a great ti"
type textarea "x"
type textarea "It's a great tim"
type textarea "x"
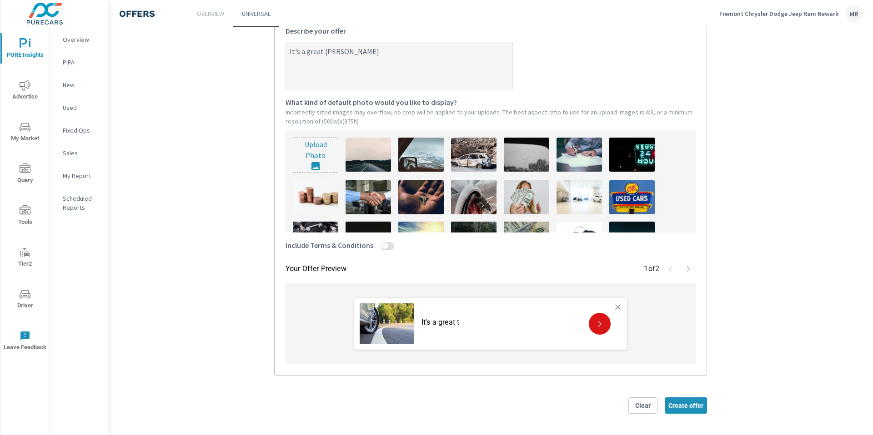
type textarea "It's a great time"
type textarea "x"
type textarea "It's a great time"
type textarea "x"
type textarea "It's a great time t"
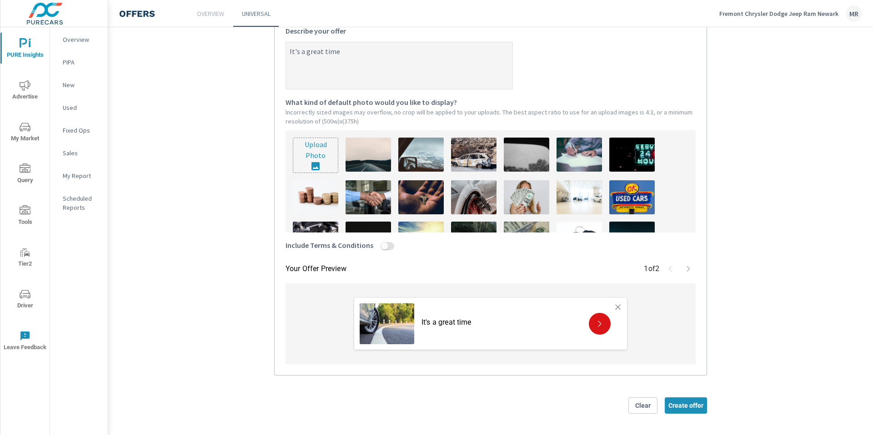
type textarea "x"
type textarea "It's a great time to"
type textarea "x"
type textarea "It's a great time to"
type textarea "x"
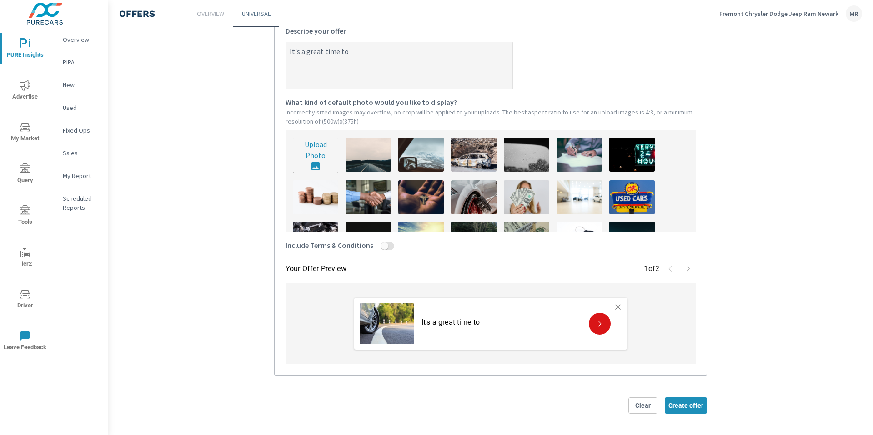
type textarea "It's a great time to b"
type textarea "x"
type textarea "It's a great time to bu"
type textarea "x"
type textarea "It's a great time to buy"
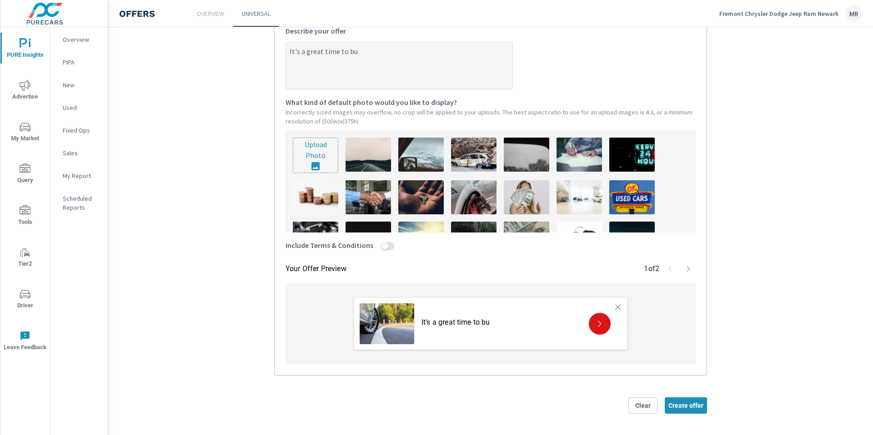
type textarea "x"
type textarea "It's a great time to buy"
type textarea "x"
type textarea "It's a great time to buy a"
type textarea "x"
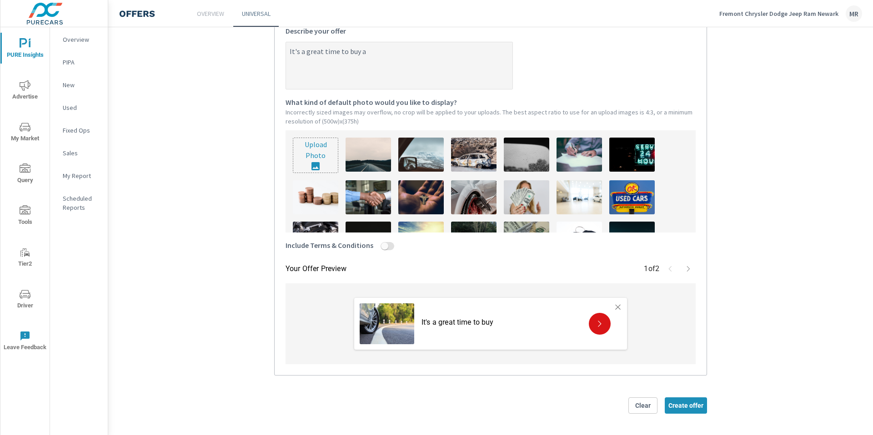
type textarea "It's a great time to buy a"
type textarea "x"
type textarea "It's a great time to buy a"
type textarea "x"
type textarea "It's a great time to buy at"
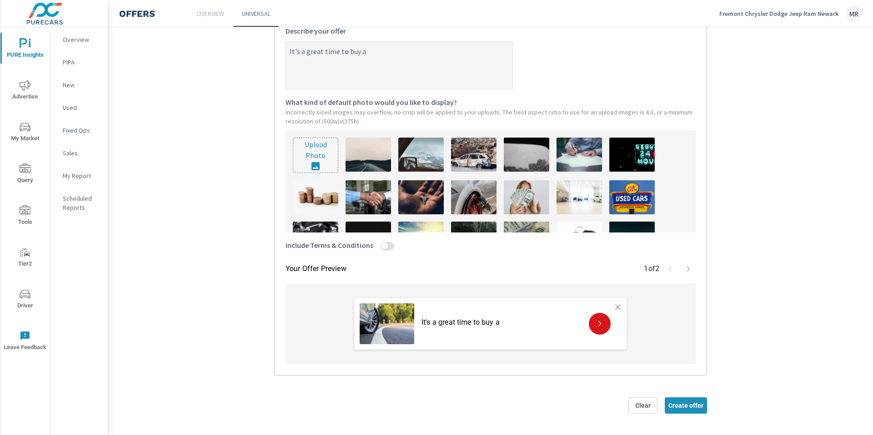
type textarea "x"
type textarea "It's a great time to buy at"
type textarea "x"
type textarea "It's a great time to buy at F"
type textarea "x"
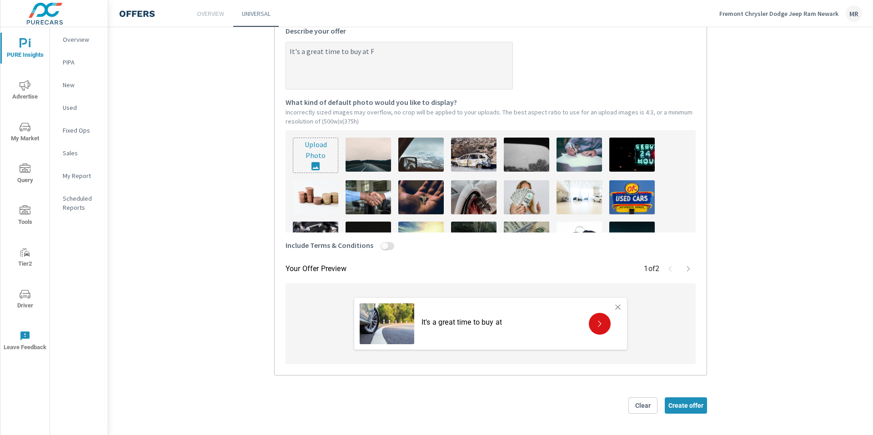
type textarea "It's a great time to buy at Fr"
type textarea "x"
type textarea "It's a great time to buy at Fre"
type textarea "x"
type textarea "It's a great time to buy at Frem"
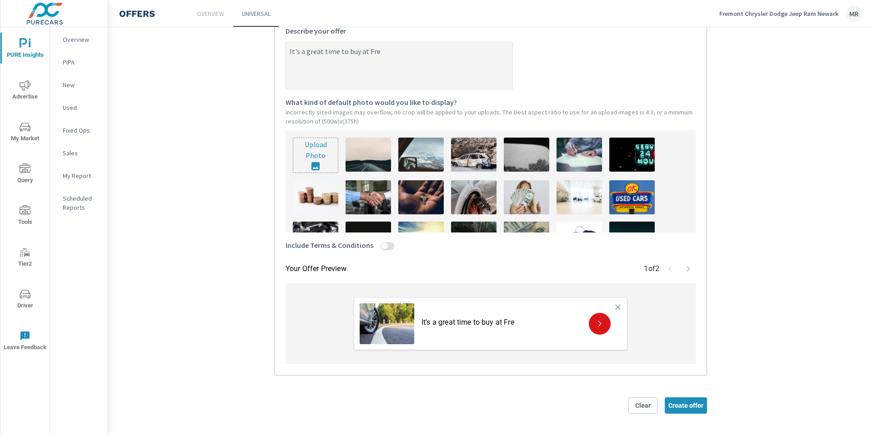
type textarea "x"
type textarea "It's a great time to buy at Fremo"
type textarea "x"
type textarea "It's a great time to buy at Fremon"
type textarea "x"
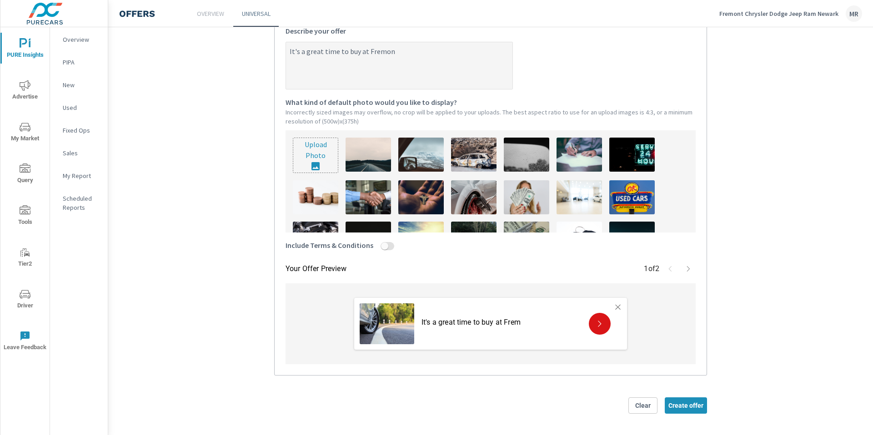
type textarea "It's a great time to buy at Fremont"
type textarea "x"
type textarea "It's a great time to buy at Fremonth"
type textarea "x"
type textarea "It's a great time to buy at Fremonth"
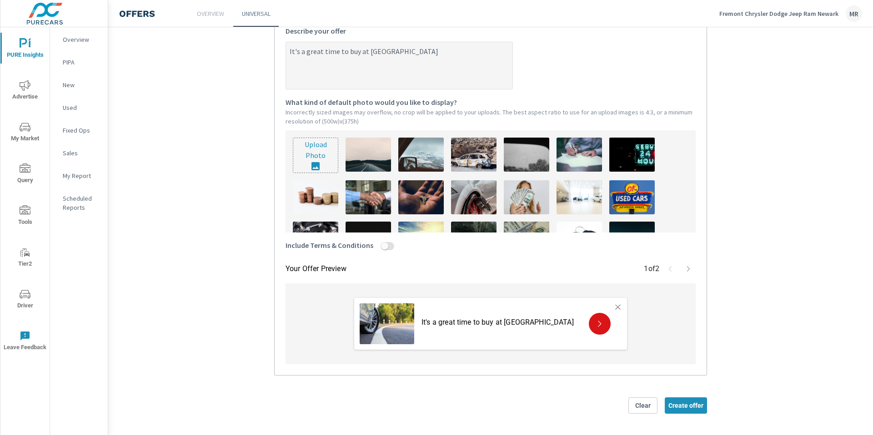
type textarea "x"
type textarea "It's a great time to buy at Fremonth C"
type textarea "x"
type textarea "It's a great time to buy at Fremonth CD"
type textarea "x"
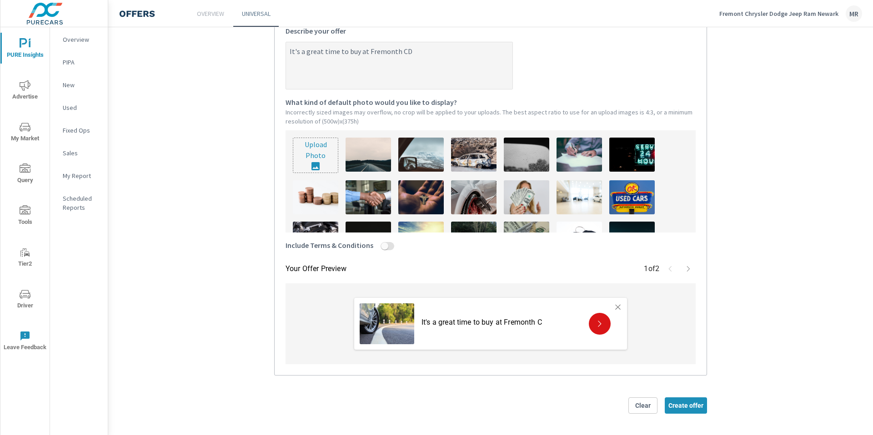
type textarea "It's a great time to buy at Fremonth CDJ"
type textarea "x"
type textarea "It's a great time to buy at Fremonth CDJr"
type textarea "x"
type textarea "It's a great time to buy at Fremonth CDJ"
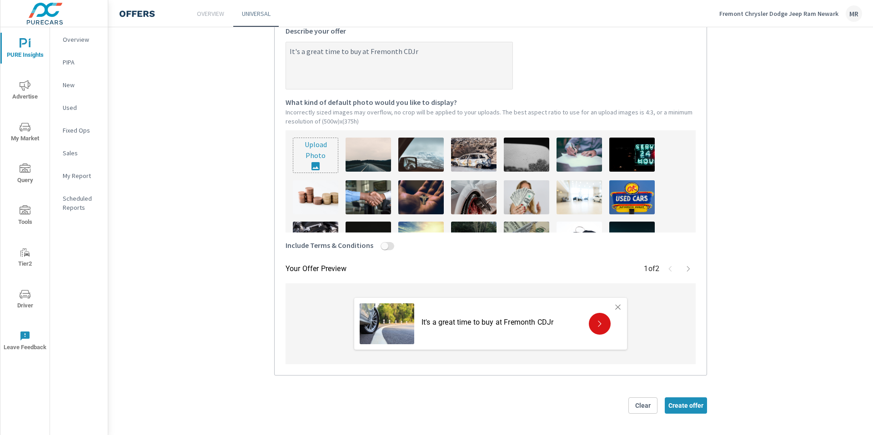
type textarea "x"
type textarea "It's a great time to buy at Fremonth CDJR"
type textarea "x"
type textarea "It's a great time to buy at Fremonth CDJR"
type textarea "x"
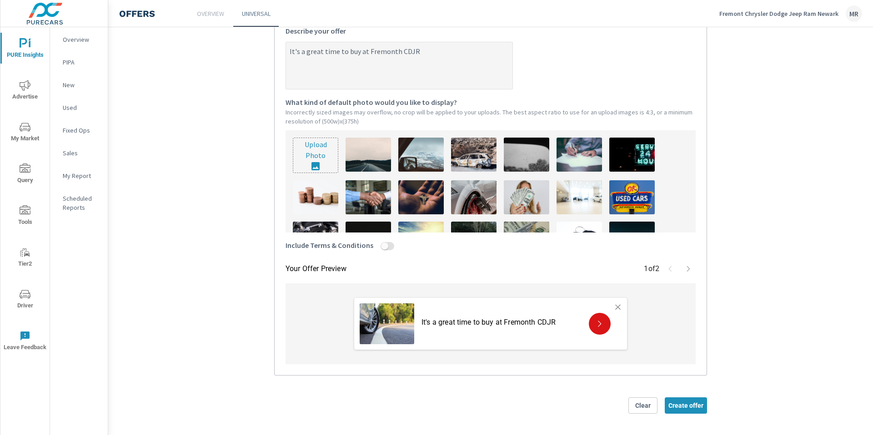
type textarea "It's a great time to buy at Fremonth CDJR"
type textarea "x"
click at [31, 260] on span "Tier2" at bounding box center [25, 258] width 44 height 22
click at [22, 218] on span "Tools" at bounding box center [25, 216] width 44 height 22
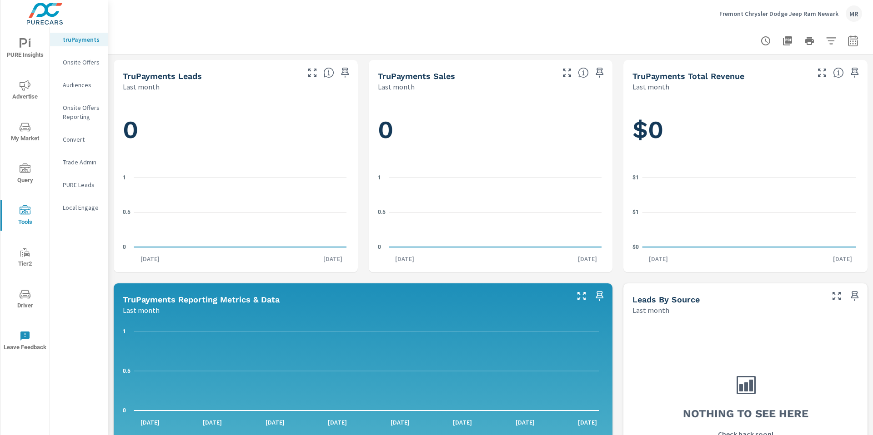
click at [80, 186] on p "PURE Leads" at bounding box center [82, 184] width 38 height 9
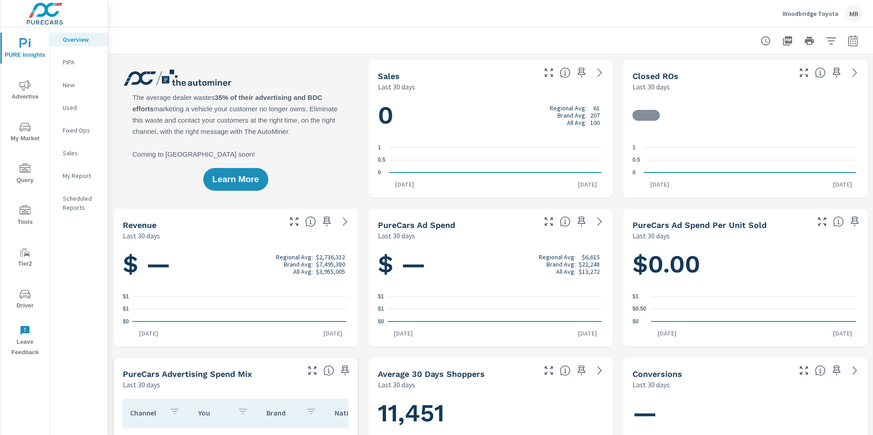
click at [817, 14] on p "Woodbridge Toyota" at bounding box center [810, 14] width 56 height 8
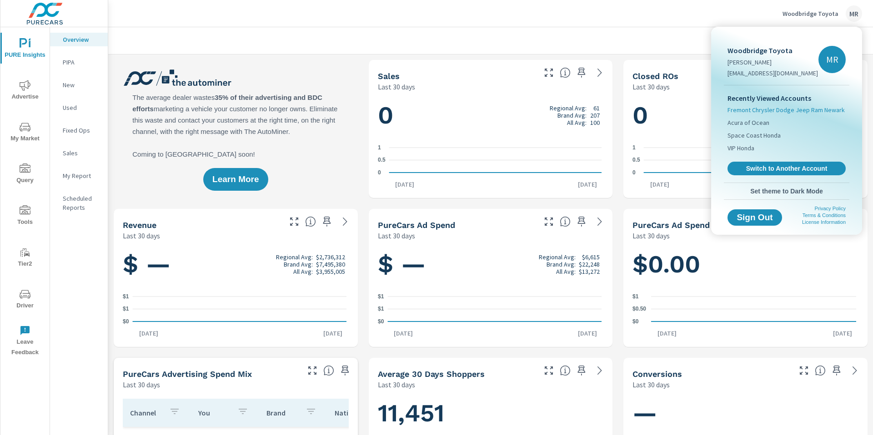
click at [789, 112] on span "Fremont Chrysler Dodge Jeep Ram Newark" at bounding box center [785, 109] width 117 height 9
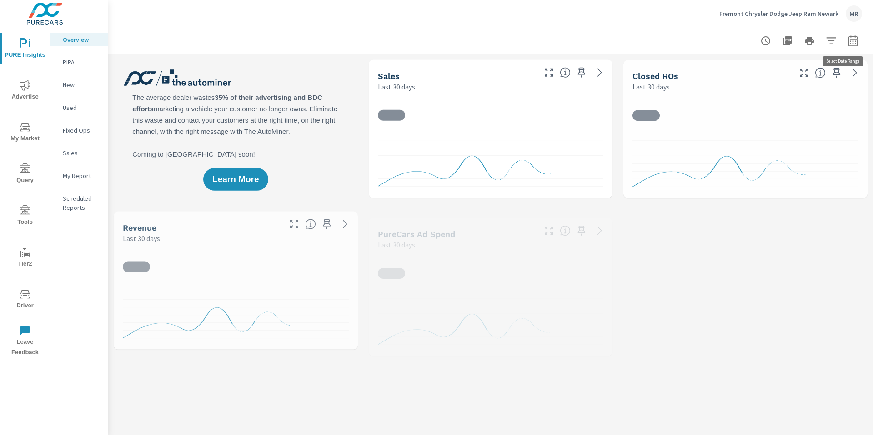
click at [851, 44] on button "button" at bounding box center [853, 41] width 18 height 18
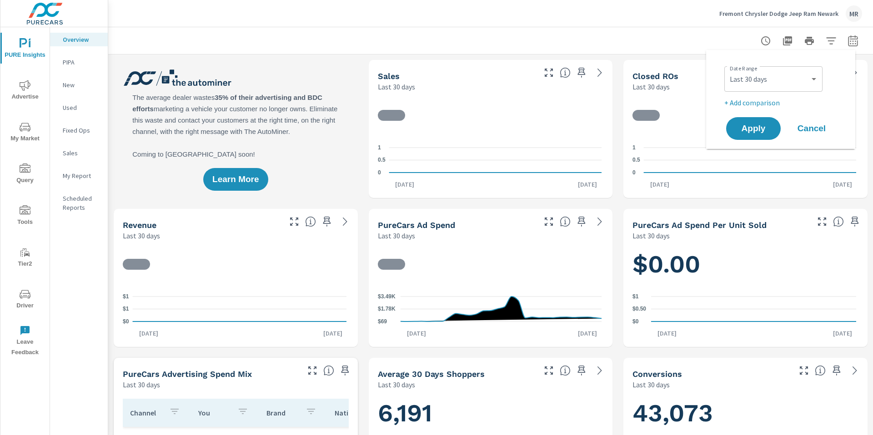
click at [784, 89] on div "Custom [DATE] Last week Last 7 days Last 14 days Last 30 days Last 45 days Last…" at bounding box center [773, 78] width 98 height 25
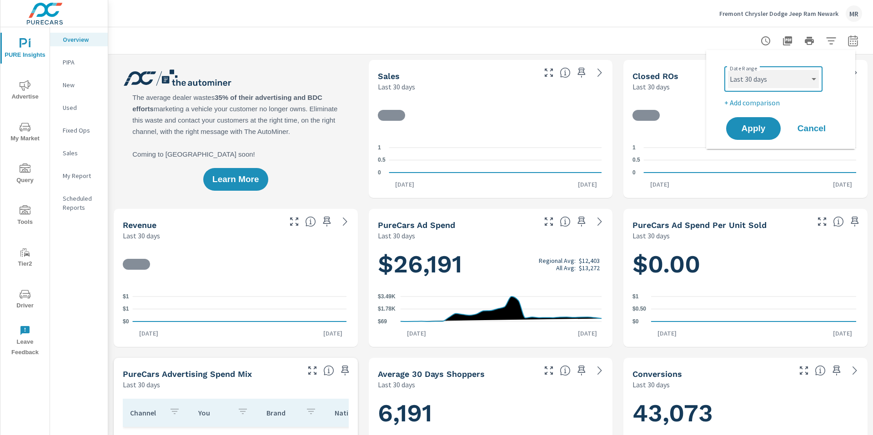
click at [791, 73] on select "Custom [DATE] Last week Last 7 days Last 14 days Last 30 days Last 45 days Last…" at bounding box center [773, 79] width 91 height 18
select select "Month to date"
click at [752, 100] on p "+ Add comparison" at bounding box center [782, 102] width 116 height 11
select select "Previous period"
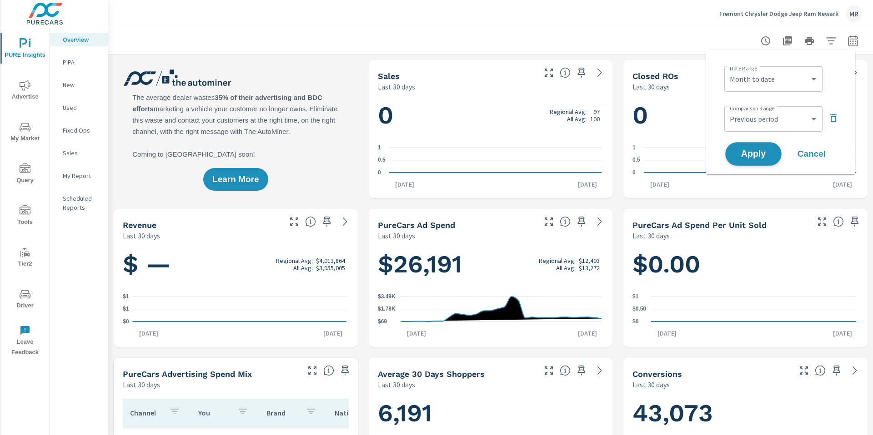
scroll to position [0, 0]
click at [759, 153] on span "Apply" at bounding box center [752, 154] width 37 height 9
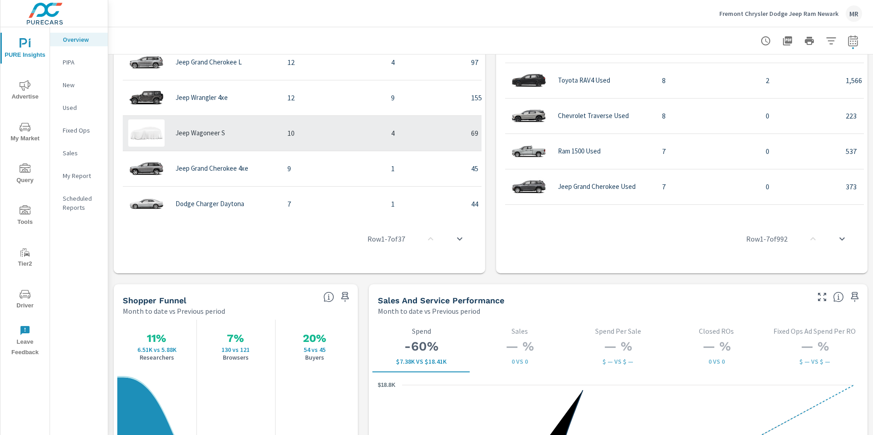
scroll to position [133, 0]
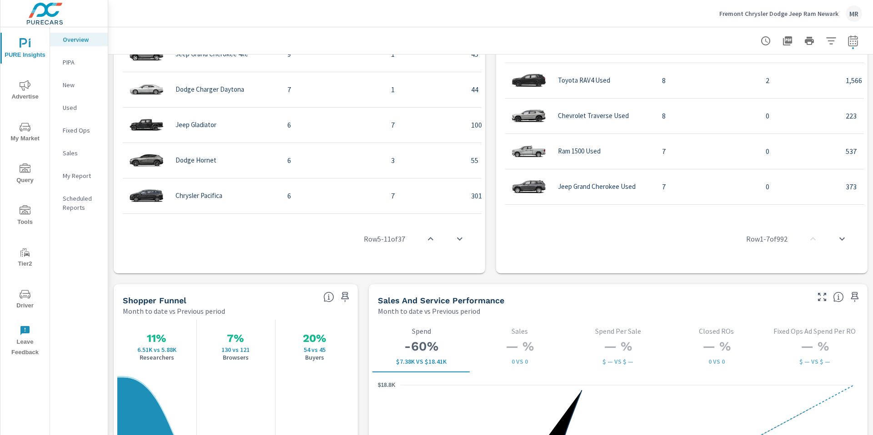
click at [364, 284] on div "Learn More The average dealer wastes 35% of their advertising and BDC efforts m…" at bounding box center [490, 84] width 764 height 1945
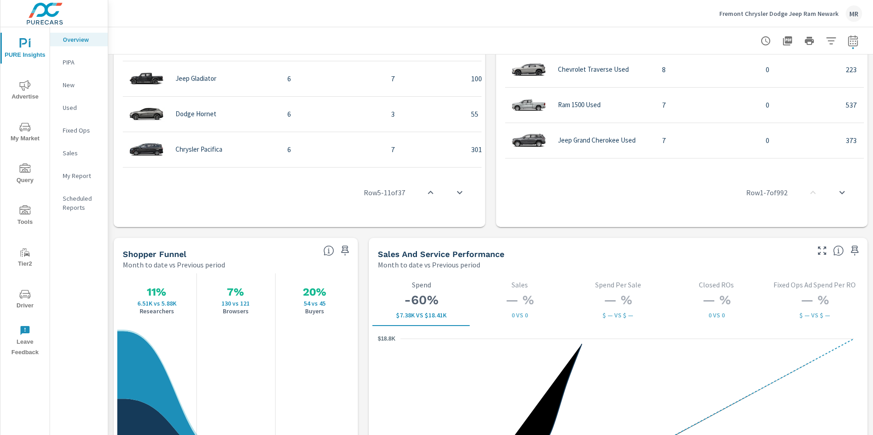
scroll to position [1031, 0]
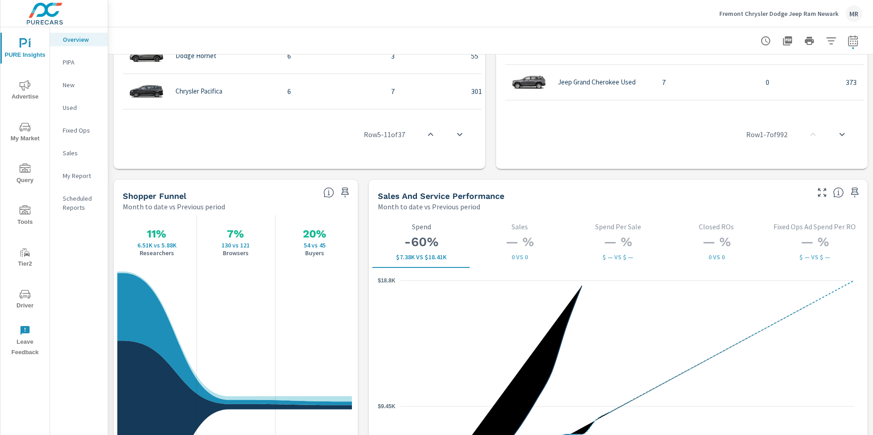
scroll to position [1048, 0]
click at [31, 90] on span "Advertise" at bounding box center [25, 91] width 44 height 22
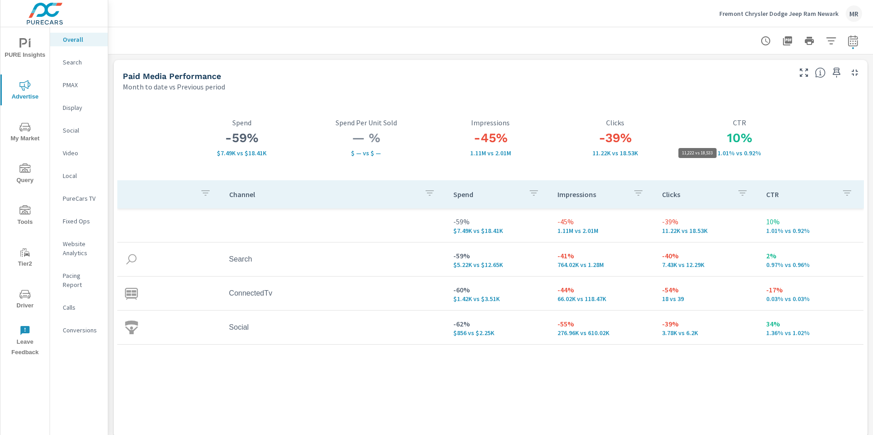
click at [588, 150] on p "11.22K vs 18.53K" at bounding box center [615, 153] width 125 height 7
drag, startPoint x: 223, startPoint y: 141, endPoint x: 265, endPoint y: 141, distance: 42.3
click at [265, 141] on h3 "-59%" at bounding box center [242, 137] width 125 height 15
click at [267, 141] on h3 "-59%" at bounding box center [242, 137] width 125 height 15
click at [595, 158] on div "-39% 11.22K vs 18.53K Clicks" at bounding box center [615, 137] width 125 height 85
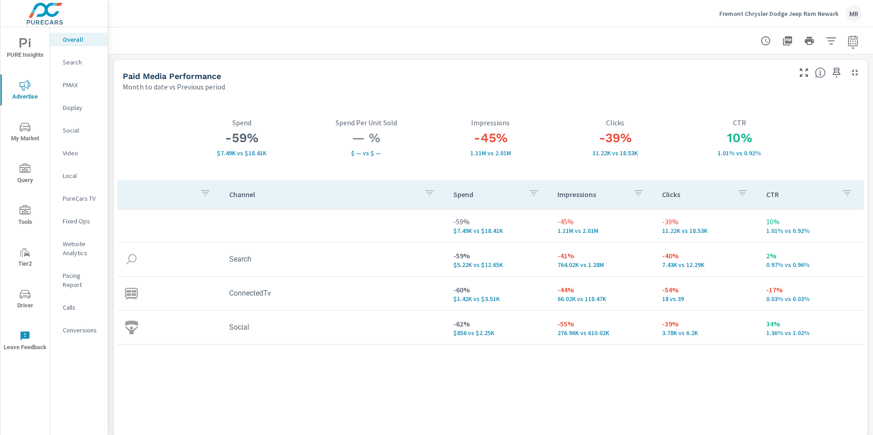
click at [246, 136] on h3 "-59%" at bounding box center [242, 137] width 125 height 15
drag, startPoint x: 615, startPoint y: 139, endPoint x: 604, endPoint y: 144, distance: 12.0
click at [605, 144] on h3 "-39%" at bounding box center [615, 137] width 125 height 15
click at [309, 123] on p "Spend Per Unit Sold" at bounding box center [366, 123] width 125 height 8
click at [232, 135] on h3 "-59%" at bounding box center [242, 137] width 125 height 15
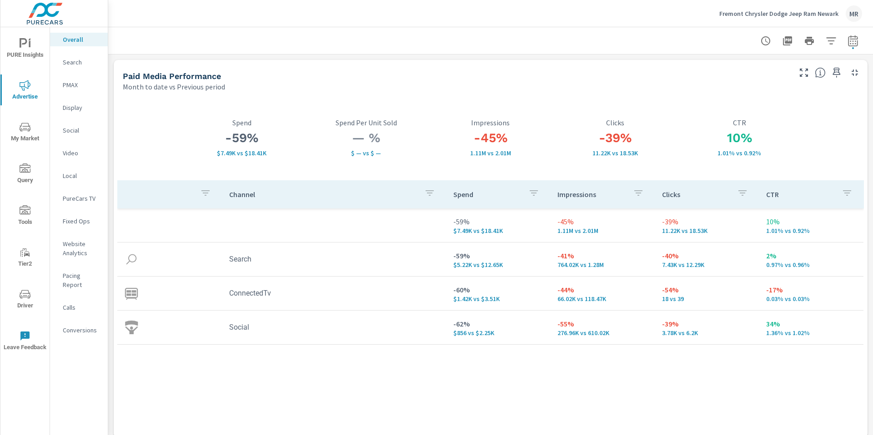
click at [774, 225] on p "10%" at bounding box center [811, 221] width 90 height 11
drag, startPoint x: 548, startPoint y: 225, endPoint x: 615, endPoint y: 224, distance: 66.8
click at [634, 228] on td "-45% 1.11M vs 2.01M" at bounding box center [602, 225] width 105 height 33
click at [614, 224] on p "-45%" at bounding box center [602, 221] width 90 height 11
click at [620, 225] on p "-45%" at bounding box center [602, 221] width 90 height 11
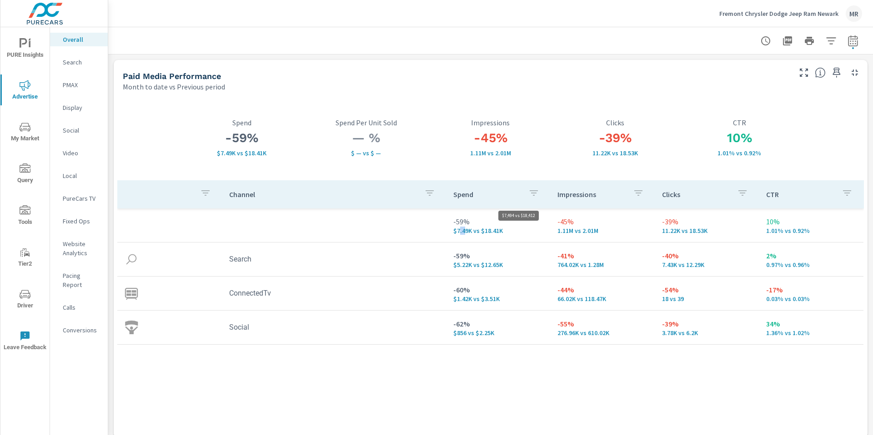
drag, startPoint x: 455, startPoint y: 231, endPoint x: 461, endPoint y: 231, distance: 5.9
click at [461, 231] on p "$7.49K vs $18.41K" at bounding box center [498, 230] width 90 height 7
click at [537, 233] on p "$7.49K vs $18.41K" at bounding box center [498, 230] width 90 height 7
click at [489, 135] on h3 "-45%" at bounding box center [490, 137] width 125 height 15
click at [626, 141] on h3 "-39%" at bounding box center [615, 137] width 125 height 15
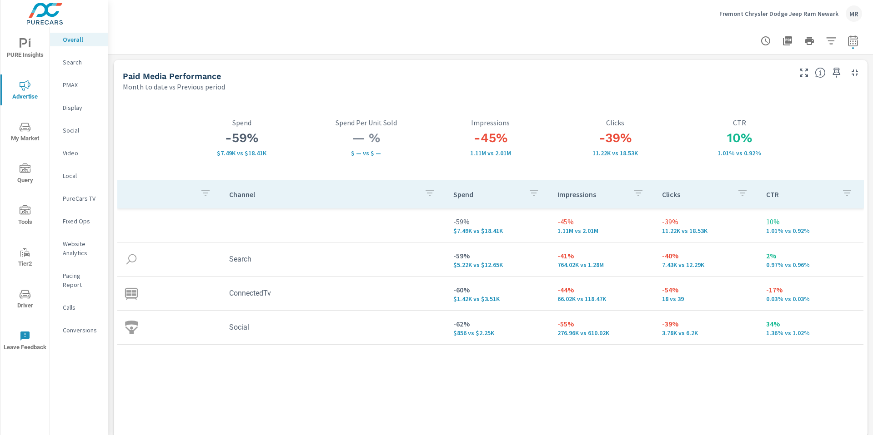
click at [327, 322] on td "Social" at bounding box center [334, 327] width 224 height 23
click at [324, 320] on td "Social" at bounding box center [334, 327] width 224 height 23
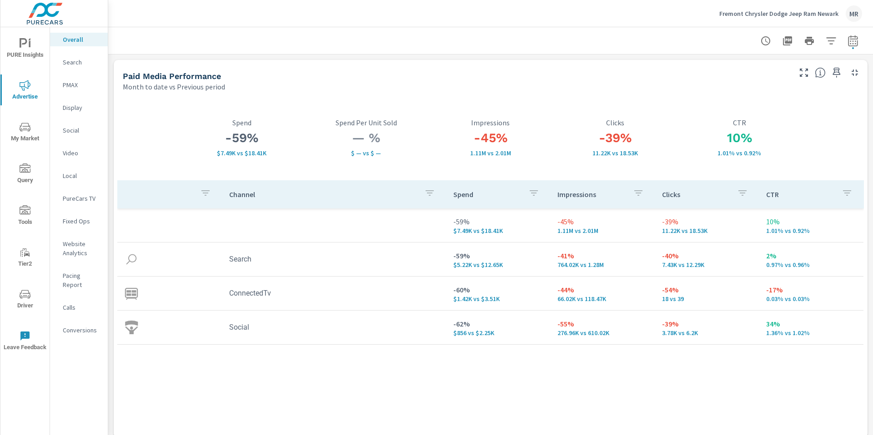
click at [324, 320] on td "Social" at bounding box center [334, 327] width 224 height 23
drag, startPoint x: 172, startPoint y: 292, endPoint x: 56, endPoint y: 167, distance: 170.8
click at [172, 292] on td at bounding box center [169, 294] width 105 height 28
click at [68, 62] on p "Search" at bounding box center [82, 62] width 38 height 9
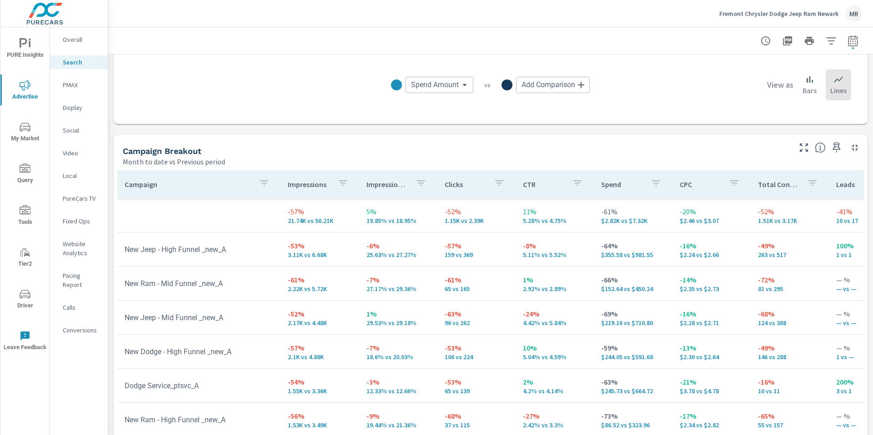
scroll to position [817, 0]
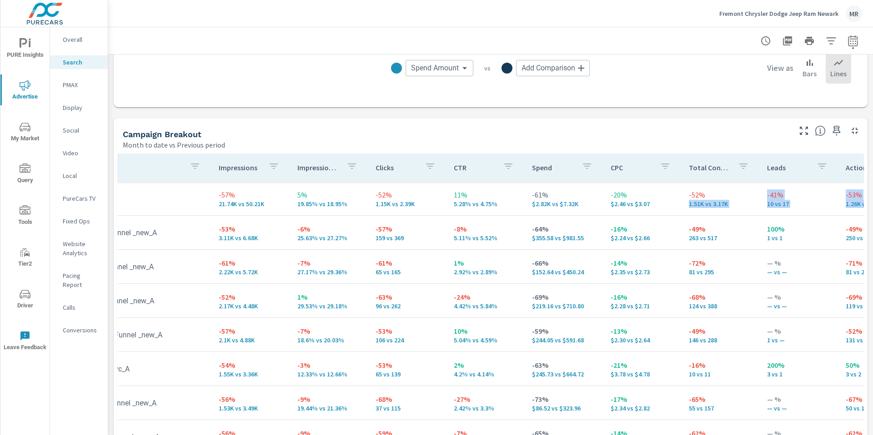
drag, startPoint x: 818, startPoint y: 195, endPoint x: 845, endPoint y: 203, distance: 28.0
click at [845, 203] on tr "-57% 21.74K vs 50.21K 5% 19.85% vs 18.95% -52% 1.15K vs 2.39K 11% 5.28% vs 4.75…" at bounding box center [638, 199] width 1181 height 34
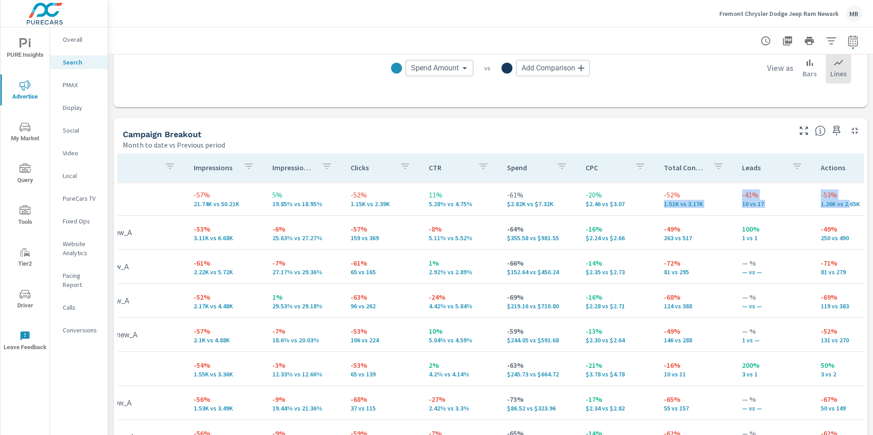
click at [750, 208] on p "10 vs 17" at bounding box center [774, 203] width 64 height 7
drag, startPoint x: 756, startPoint y: 205, endPoint x: 700, endPoint y: 205, distance: 55.9
click at [700, 205] on tr "-57% 21.74K vs 50.21K 5% 19.85% vs 18.95% -52% 1.15K vs 2.39K 11% 5.28% vs 4.75…" at bounding box center [613, 199] width 1181 height 34
click at [768, 205] on p "10 vs 17" at bounding box center [774, 203] width 64 height 7
click at [734, 203] on td "-41% 10 vs 17" at bounding box center [773, 198] width 78 height 33
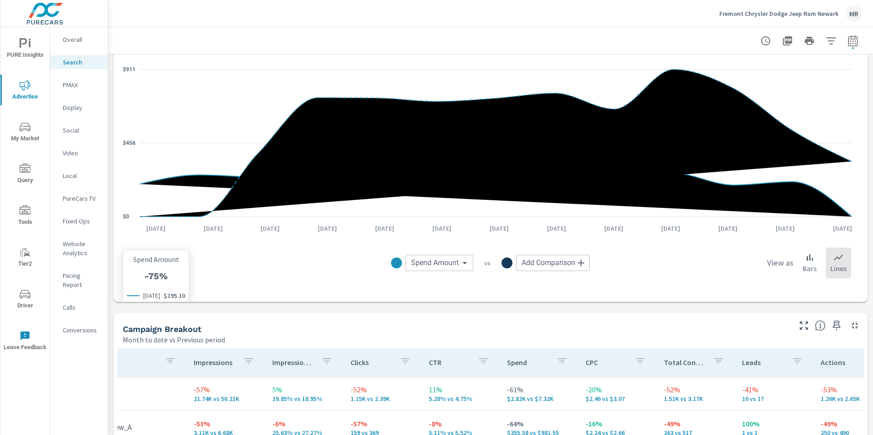
scroll to position [620, 0]
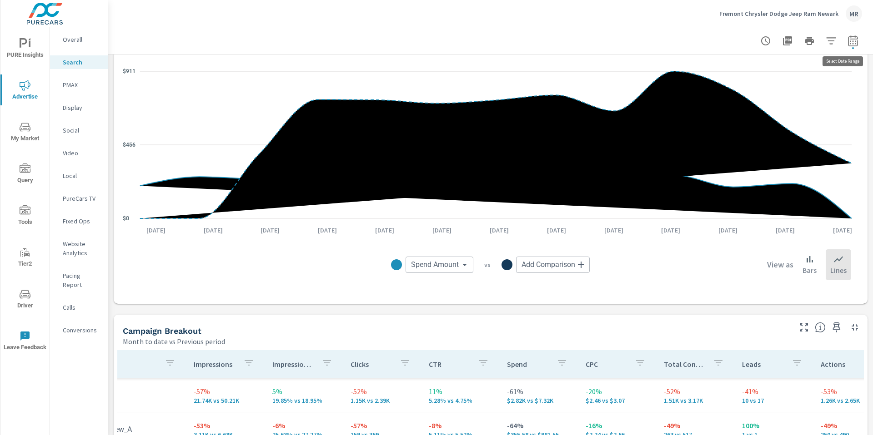
click at [847, 42] on icon "button" at bounding box center [852, 40] width 11 height 11
select select "Month to date"
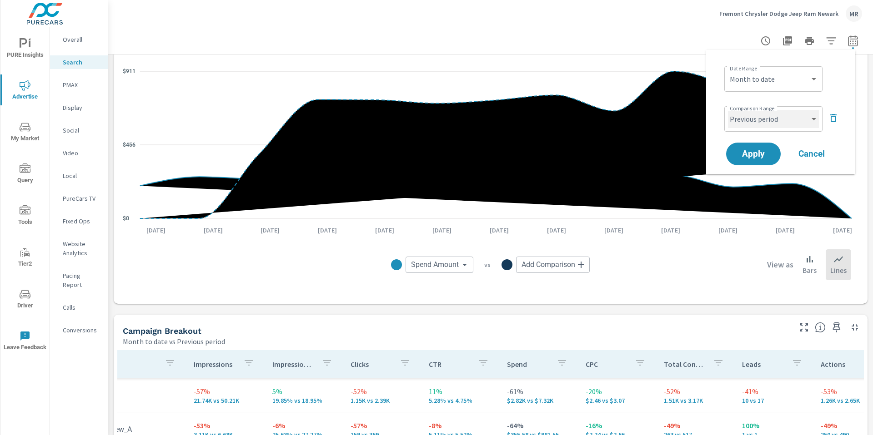
click at [817, 119] on select "Custom Previous period Previous month Previous year" at bounding box center [773, 119] width 91 height 18
select select "custom"
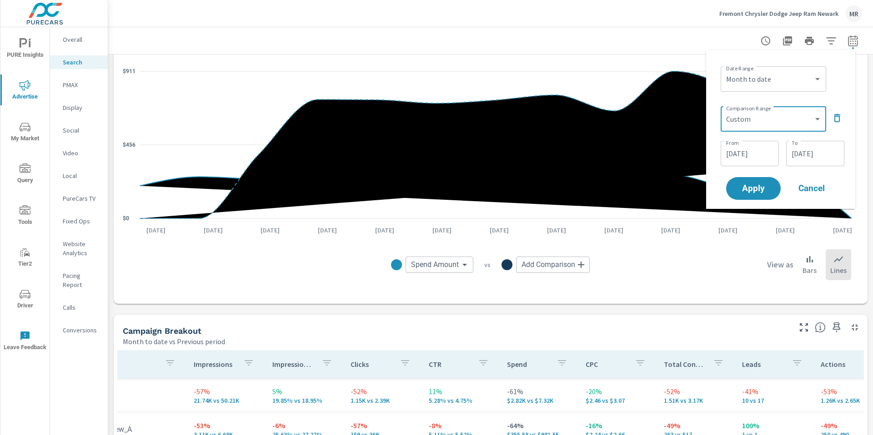
click at [762, 149] on input "[DATE]" at bounding box center [749, 154] width 51 height 18
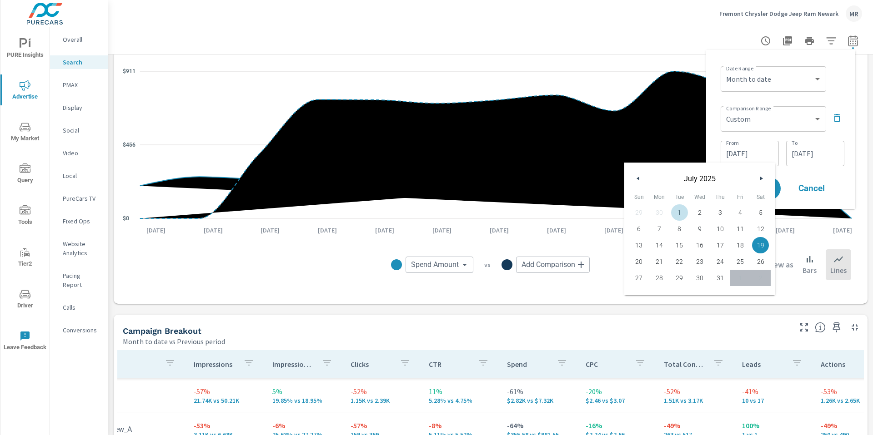
click at [684, 210] on span "1" at bounding box center [679, 213] width 20 height 12
type input "[DATE]"
click at [812, 153] on input "[DATE]" at bounding box center [814, 154] width 51 height 18
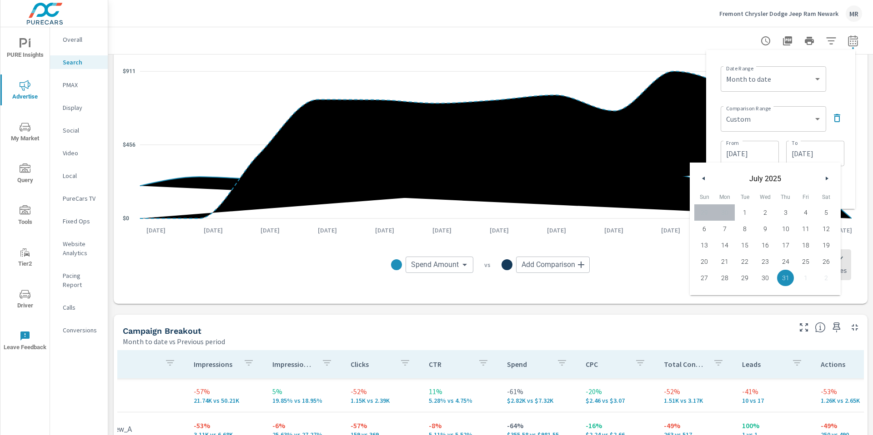
click at [719, 259] on span "21" at bounding box center [724, 262] width 20 height 12
click at [724, 260] on span "21" at bounding box center [724, 262] width 20 height 12
click at [786, 279] on span "31" at bounding box center [785, 278] width 20 height 12
click at [715, 260] on span "21" at bounding box center [724, 262] width 20 height 12
type input "[DATE]"
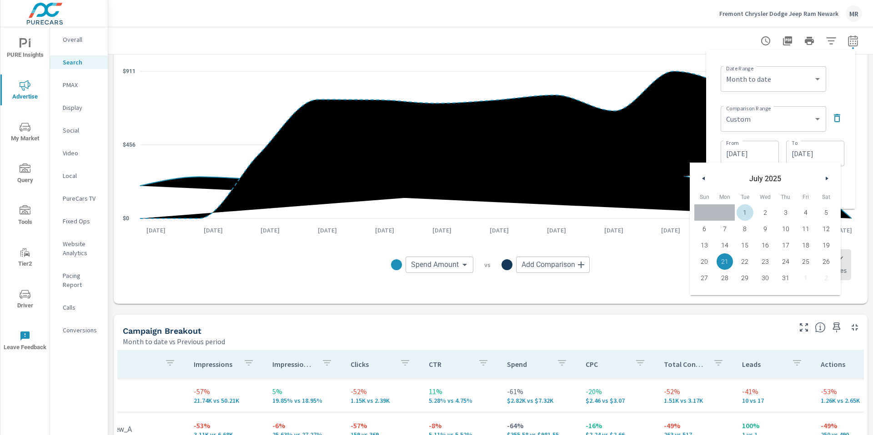
click at [769, 150] on input "[DATE]" at bounding box center [749, 154] width 51 height 18
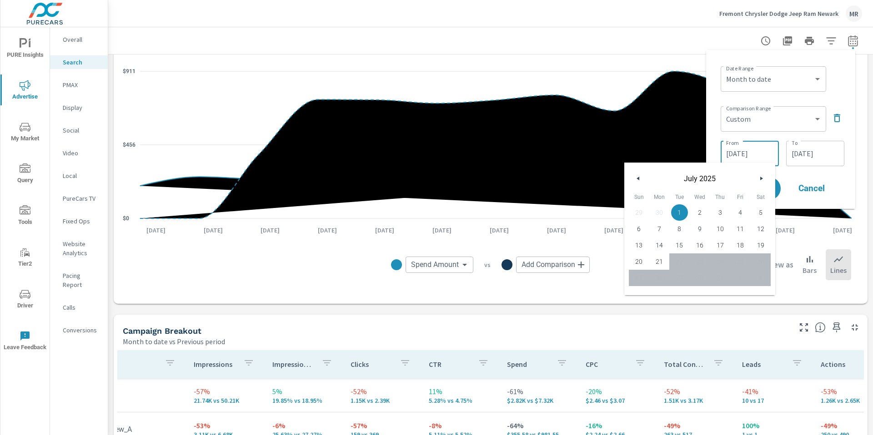
click at [742, 151] on input "[DATE]" at bounding box center [749, 154] width 51 height 18
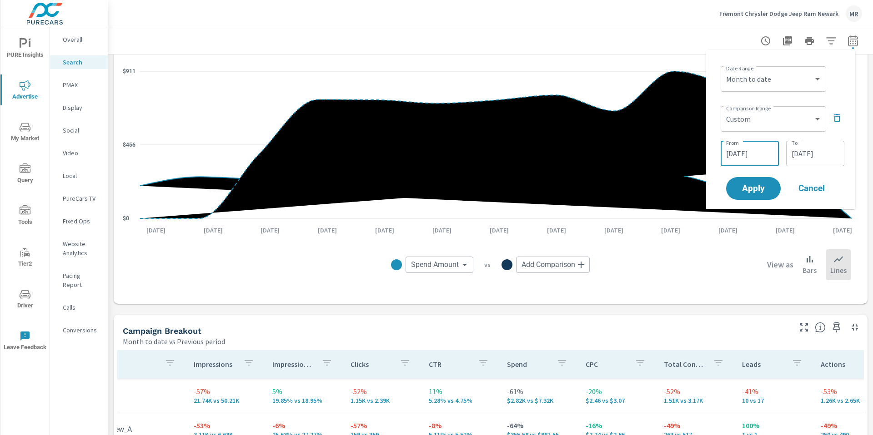
click at [738, 155] on input "[DATE]" at bounding box center [749, 154] width 51 height 18
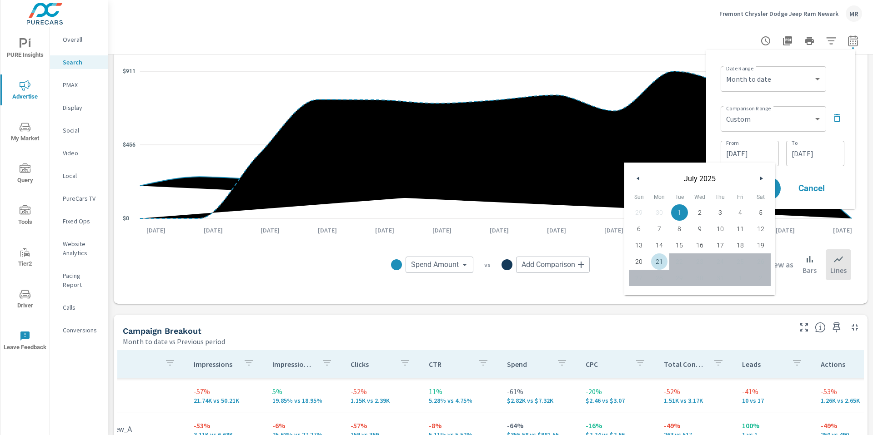
click at [662, 261] on span "21" at bounding box center [659, 262] width 20 height 12
type input "[DATE]"
click at [814, 156] on input "[DATE]" at bounding box center [814, 154] width 51 height 18
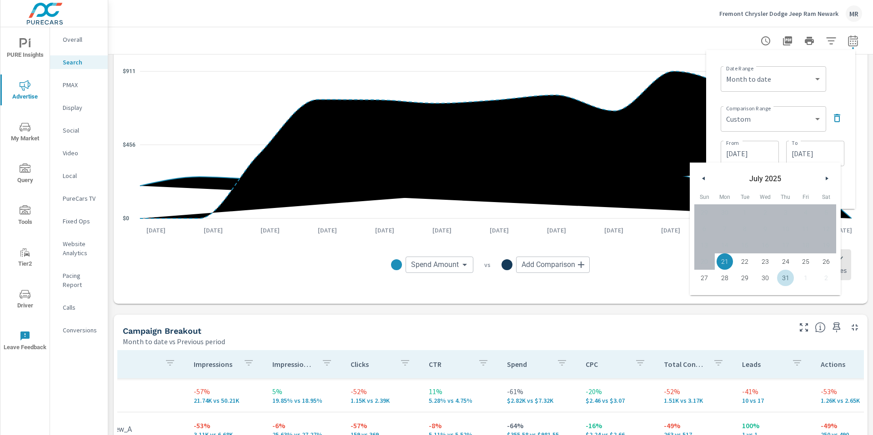
click at [787, 280] on span "31" at bounding box center [785, 278] width 20 height 12
type input "[DATE]"
click at [834, 133] on div "Comparison Range Custom Previous period Previous month Previous year ​" at bounding box center [782, 118] width 124 height 31
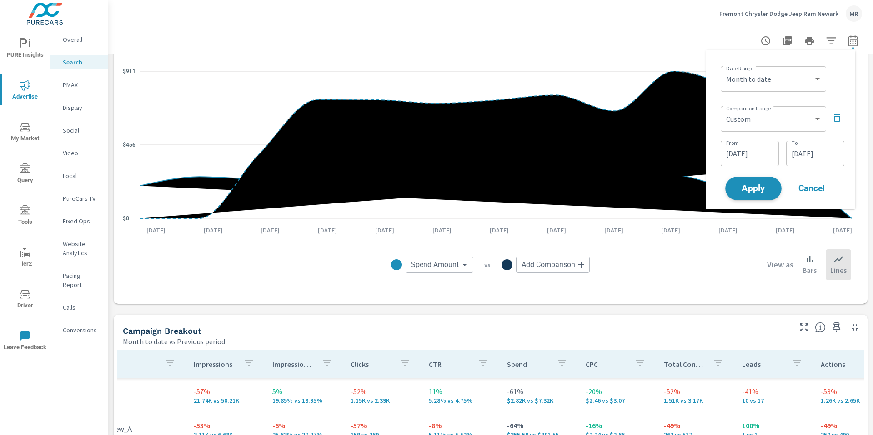
click at [754, 185] on span "Apply" at bounding box center [752, 189] width 37 height 9
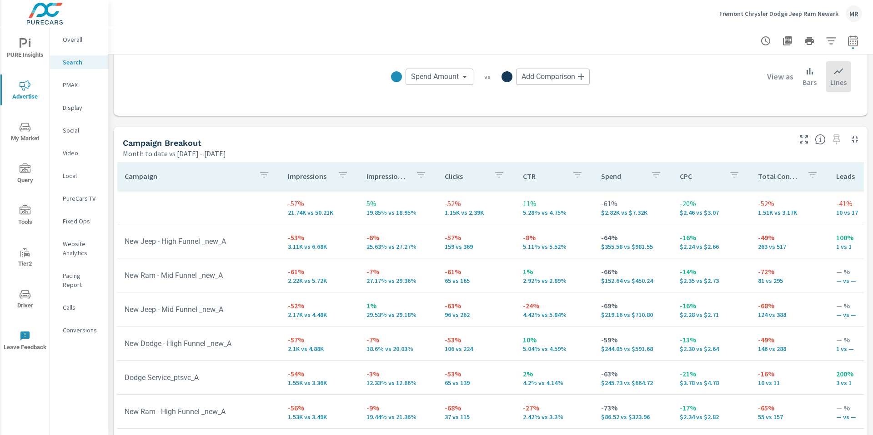
scroll to position [810, 0]
drag, startPoint x: 407, startPoint y: 215, endPoint x: 394, endPoint y: 180, distance: 37.4
click at [407, 215] on td "5% 19.85% vs 18.95%" at bounding box center [398, 205] width 78 height 33
click at [374, 175] on p "Impression Share" at bounding box center [387, 174] width 42 height 9
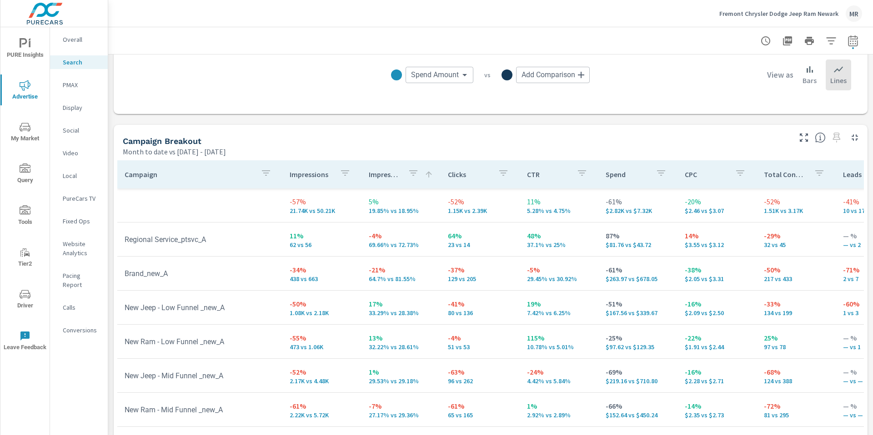
click at [380, 175] on p "Impression Share" at bounding box center [385, 174] width 32 height 9
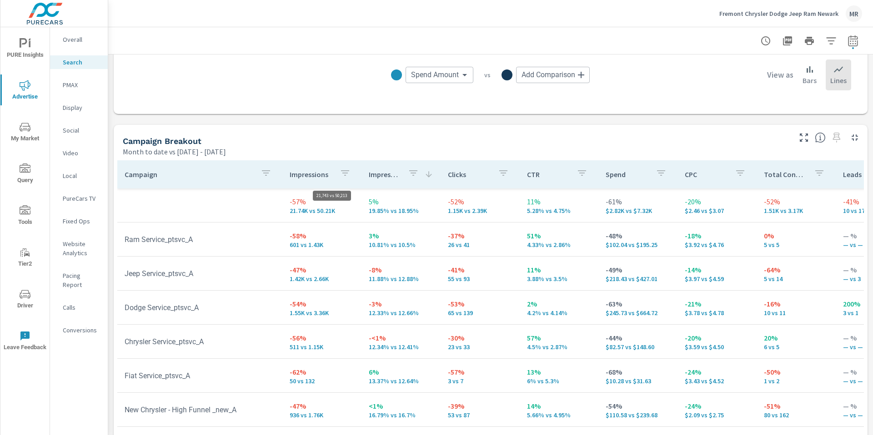
click at [315, 214] on p "21.74K vs 50.21K" at bounding box center [322, 210] width 65 height 7
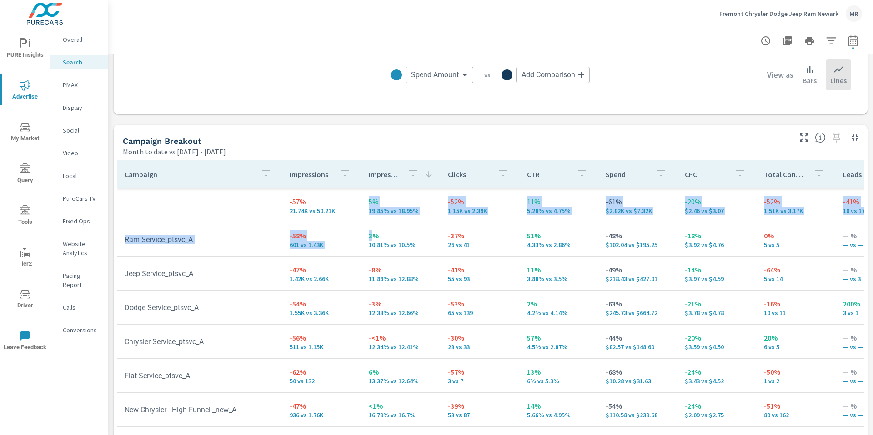
click at [390, 207] on p "19.85% vs 18.95%" at bounding box center [401, 210] width 65 height 7
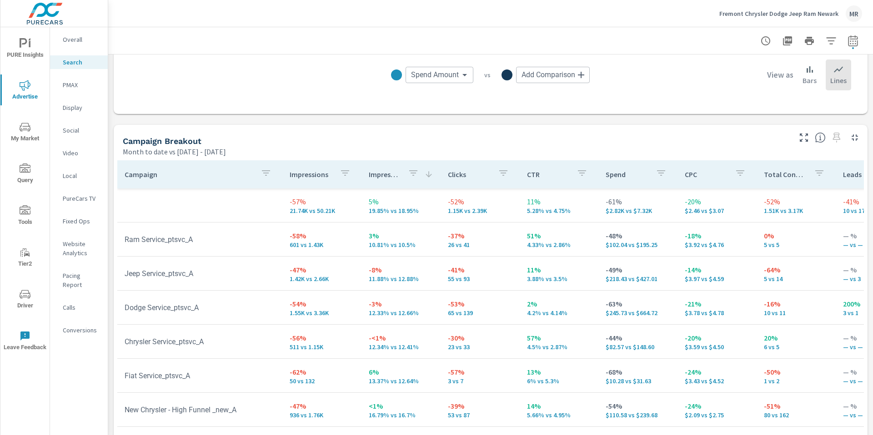
click at [291, 207] on p "21.74K vs 50.21K" at bounding box center [322, 210] width 65 height 7
drag, startPoint x: 460, startPoint y: 206, endPoint x: 320, endPoint y: 194, distance: 141.0
click at [440, 199] on td "-52% 1.15K vs 2.39K" at bounding box center [479, 205] width 79 height 33
drag, startPoint x: 299, startPoint y: 206, endPoint x: 285, endPoint y: 203, distance: 14.8
click at [285, 203] on td "-57% 21.74K vs 50.21K" at bounding box center [321, 205] width 79 height 33
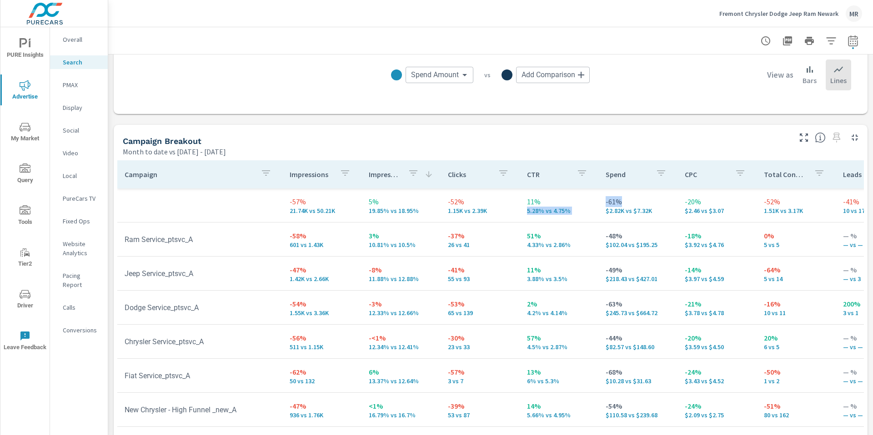
drag, startPoint x: 623, startPoint y: 200, endPoint x: 590, endPoint y: 201, distance: 32.8
click at [590, 201] on tr "-57% 21.74K vs 50.21K 5% 19.85% vs 18.95% -52% 1.15K vs 2.39K 11% 5.28% vs 4.75…" at bounding box center [713, 206] width 1192 height 34
click at [590, 201] on td "11% 5.28% vs 4.75%" at bounding box center [559, 205] width 79 height 33
click at [453, 201] on p "-52%" at bounding box center [480, 201] width 65 height 11
click at [294, 200] on p "-57%" at bounding box center [322, 201] width 65 height 11
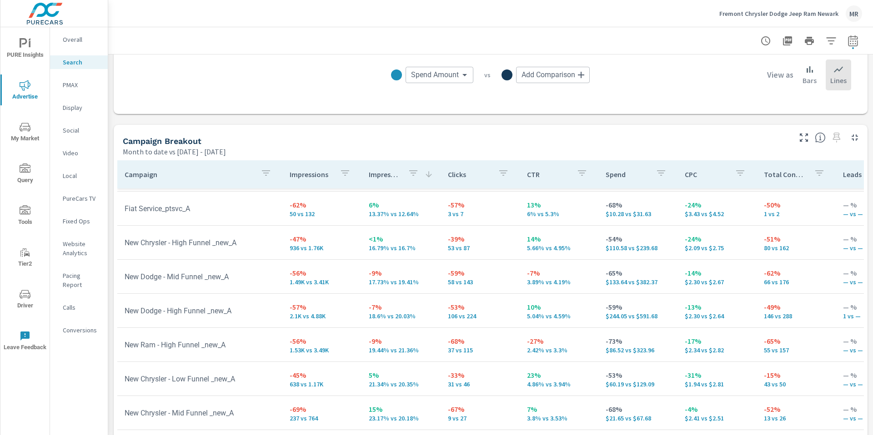
scroll to position [169, 0]
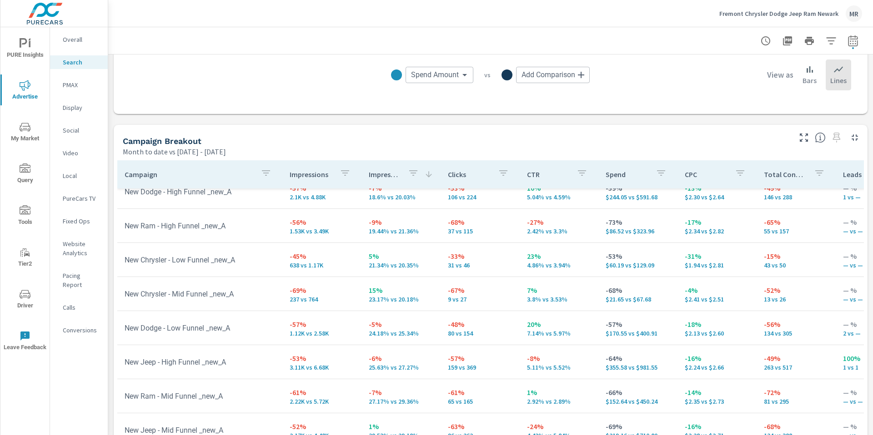
scroll to position [289, 0]
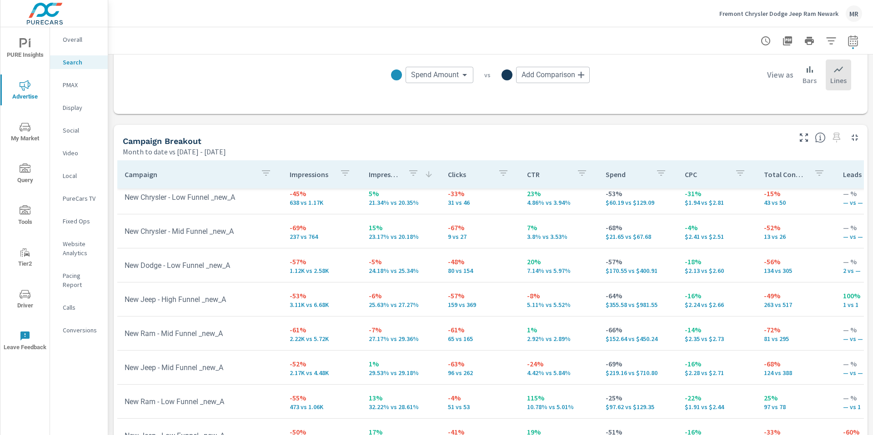
scroll to position [383, 0]
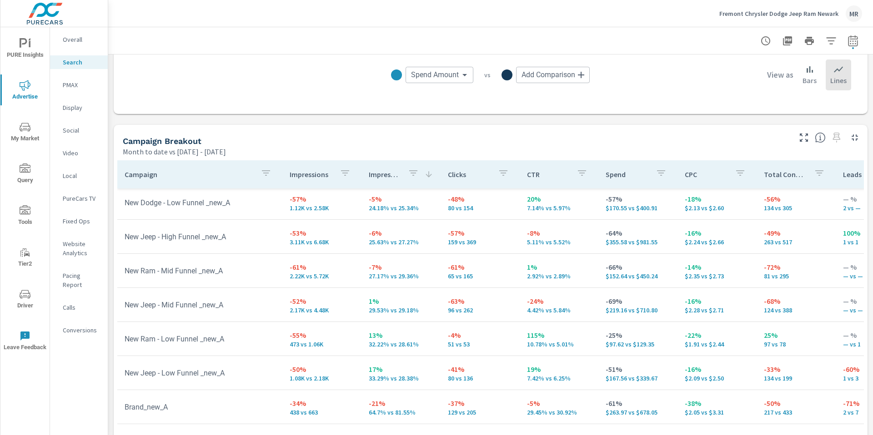
scroll to position [553, 0]
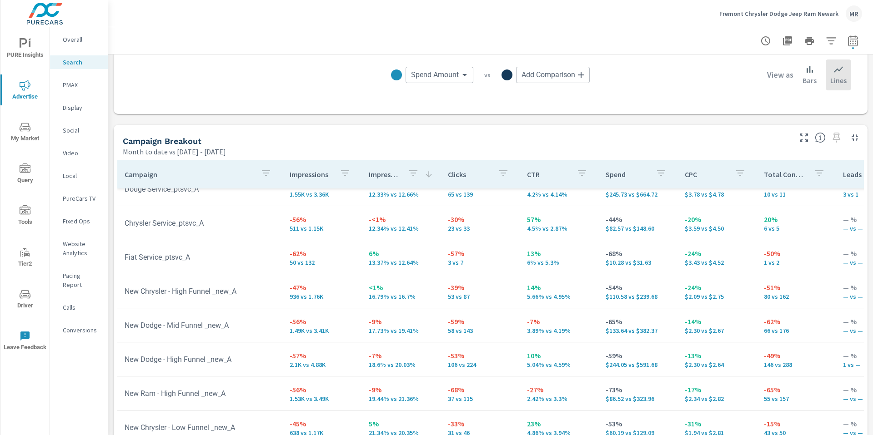
scroll to position [50, 0]
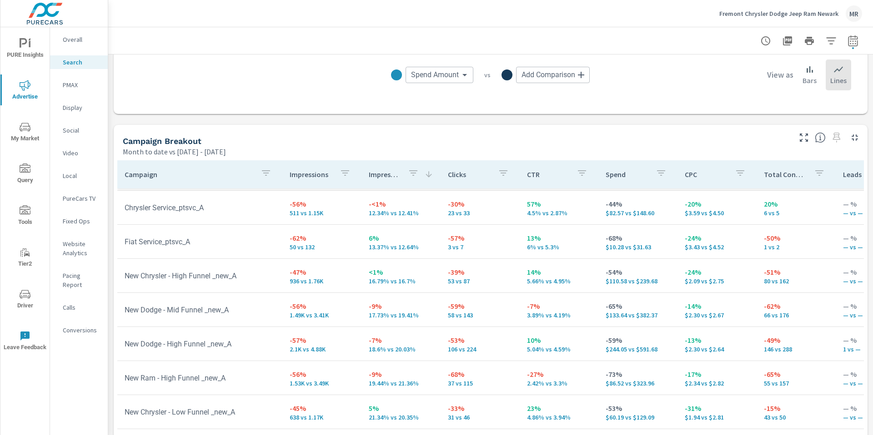
scroll to position [150, 0]
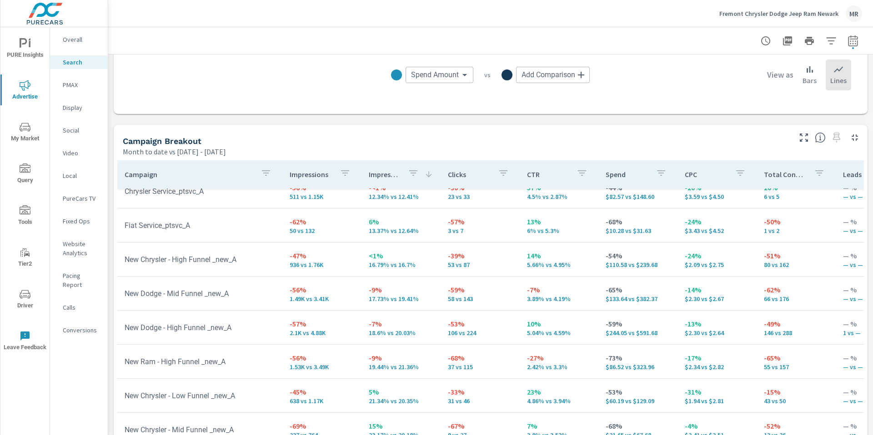
click at [203, 287] on td "New Dodge - Mid Funnel _new_A" at bounding box center [199, 293] width 165 height 23
click at [190, 259] on td "New Chrysler - High Funnel _new_A" at bounding box center [199, 259] width 165 height 23
click at [194, 297] on td "New Dodge - Mid Funnel _new_A" at bounding box center [199, 293] width 165 height 23
click at [143, 176] on p "Campaign" at bounding box center [189, 174] width 129 height 9
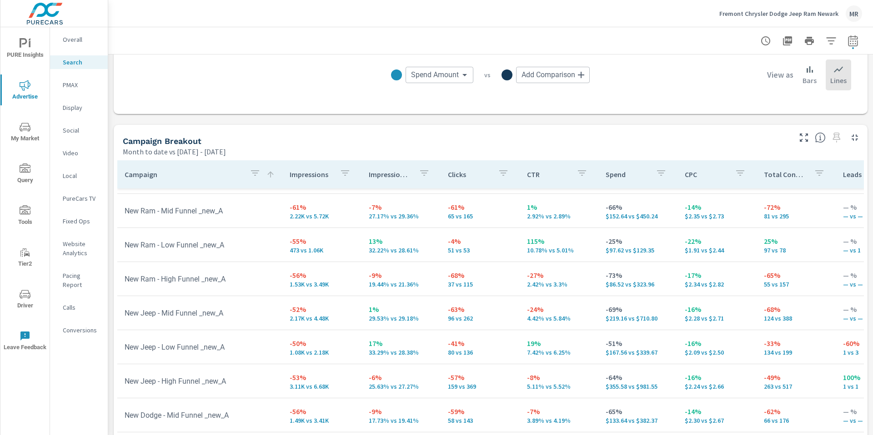
scroll to position [131, 0]
click at [568, 248] on p "10.78% vs 5.01%" at bounding box center [559, 249] width 65 height 7
click at [843, 247] on p "— vs 1" at bounding box center [875, 249] width 65 height 7
click at [843, 249] on p "— vs 1" at bounding box center [875, 249] width 65 height 7
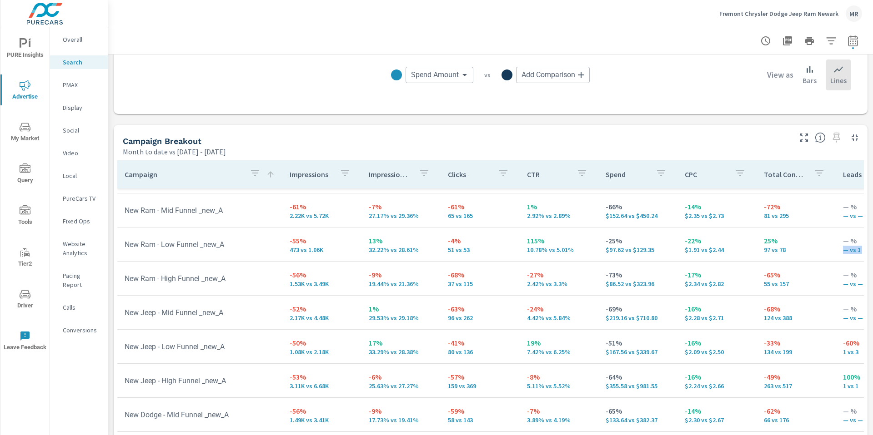
click at [843, 249] on p "— vs 1" at bounding box center [875, 249] width 65 height 7
click at [764, 248] on p "97 vs 78" at bounding box center [796, 249] width 65 height 7
drag, startPoint x: 313, startPoint y: 254, endPoint x: 284, endPoint y: 254, distance: 28.6
click at [284, 254] on td "-55% 473 vs 1.06K" at bounding box center [321, 244] width 79 height 33
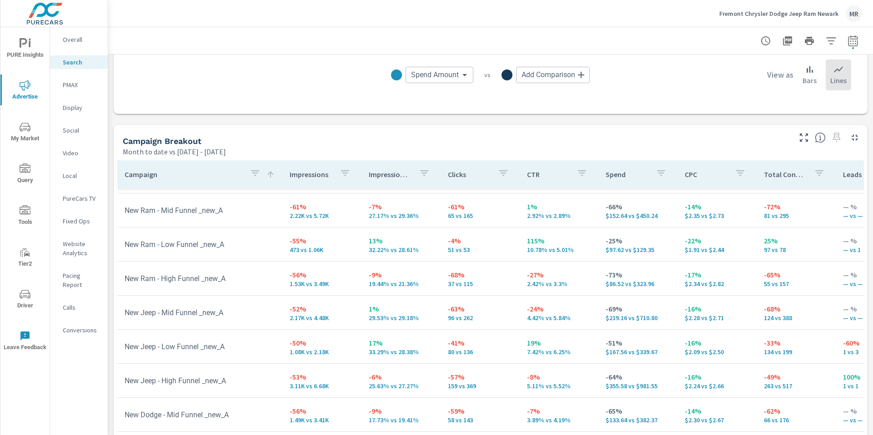
click at [310, 212] on p "2.22K vs 5.72K" at bounding box center [322, 215] width 65 height 7
click at [309, 215] on p "2.22K vs 5.72K" at bounding box center [322, 215] width 65 height 7
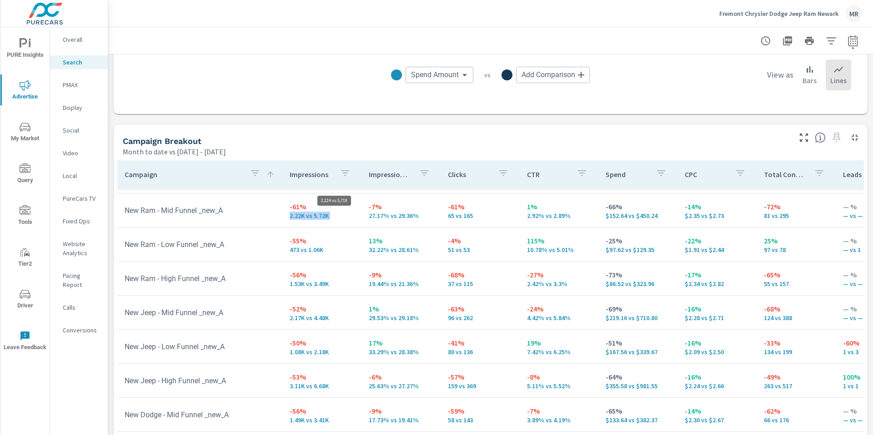
click at [309, 215] on p "2.22K vs 5.72K" at bounding box center [322, 215] width 65 height 7
drag, startPoint x: 128, startPoint y: 242, endPoint x: 262, endPoint y: 247, distance: 134.6
click at [262, 247] on td "New Ram - Low Funnel _new_A" at bounding box center [199, 244] width 165 height 23
click at [263, 247] on td "New Ram - Low Funnel _new_A" at bounding box center [199, 244] width 165 height 23
click at [224, 252] on td "New Ram - Low Funnel _new_A" at bounding box center [199, 244] width 165 height 23
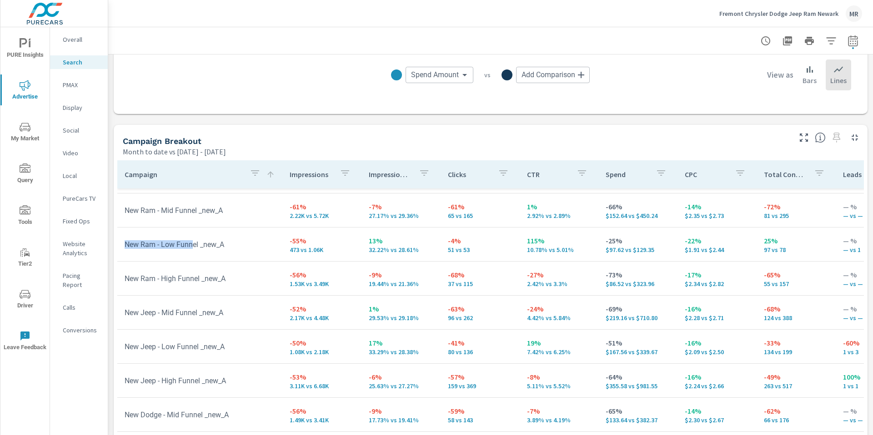
drag, startPoint x: 196, startPoint y: 245, endPoint x: 123, endPoint y: 245, distance: 73.6
click at [123, 245] on td "New Ram - Low Funnel _new_A" at bounding box center [199, 244] width 165 height 23
click at [203, 241] on td "New Ram - Low Funnel _new_A" at bounding box center [199, 244] width 165 height 23
click at [226, 243] on td "New Ram - Low Funnel _new_A" at bounding box center [199, 244] width 165 height 23
click at [218, 245] on td "New Ram - Low Funnel _new_A" at bounding box center [199, 244] width 165 height 23
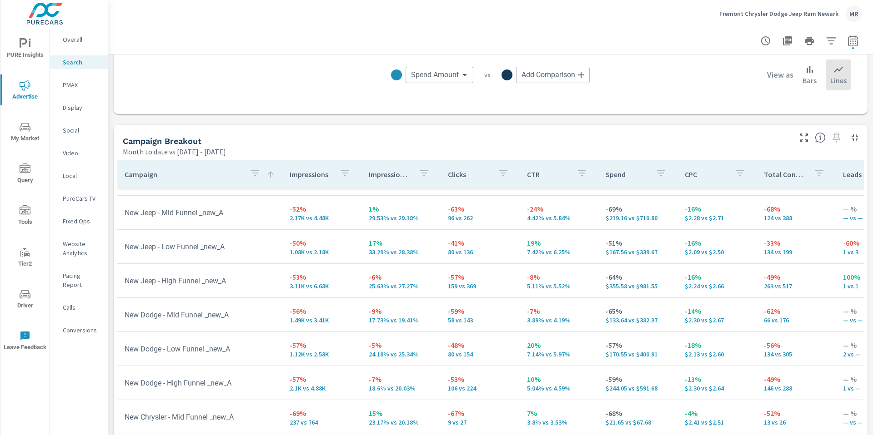
scroll to position [233, 0]
click at [314, 220] on td "-52% 2.17K vs 4.48K" at bounding box center [321, 211] width 79 height 33
click at [318, 253] on p "1.08K vs 2.18K" at bounding box center [322, 250] width 65 height 7
click at [532, 251] on p "7.42% vs 6.25%" at bounding box center [559, 250] width 65 height 7
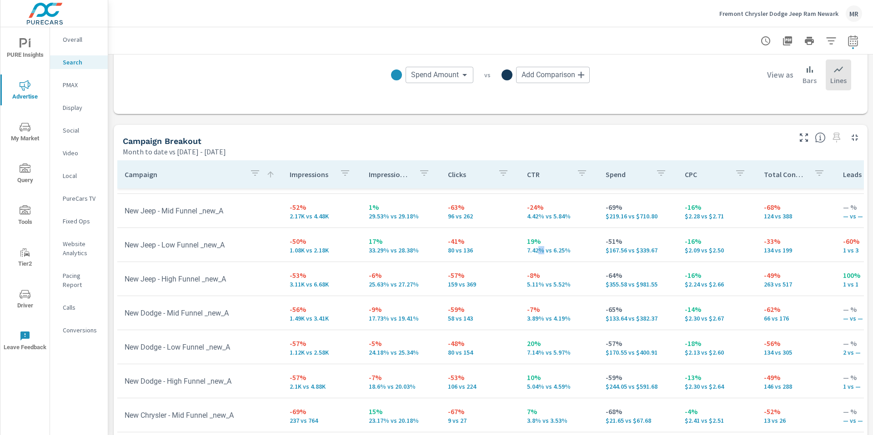
click at [532, 251] on p "7.42% vs 6.25%" at bounding box center [559, 250] width 65 height 7
drag, startPoint x: 761, startPoint y: 250, endPoint x: 799, endPoint y: 244, distance: 39.1
click at [764, 250] on p "134 vs 199" at bounding box center [796, 250] width 65 height 7
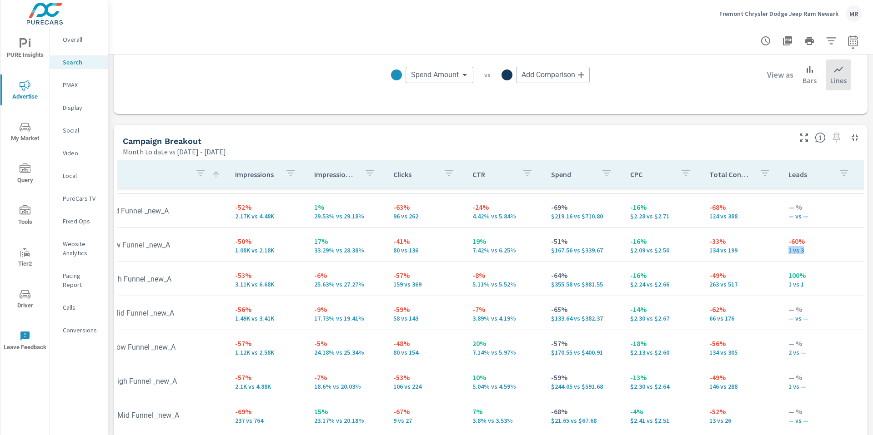
drag, startPoint x: 832, startPoint y: 250, endPoint x: 778, endPoint y: 242, distance: 55.2
click at [835, 250] on td "-60% 1 vs 3" at bounding box center [820, 245] width 79 height 33
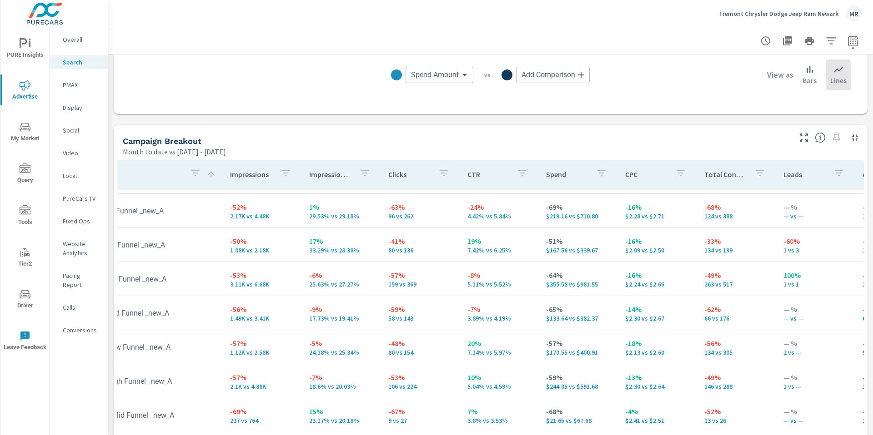
click at [764, 245] on td "-33% 134 vs 199" at bounding box center [736, 245] width 79 height 33
click at [625, 245] on p "-16%" at bounding box center [657, 241] width 65 height 11
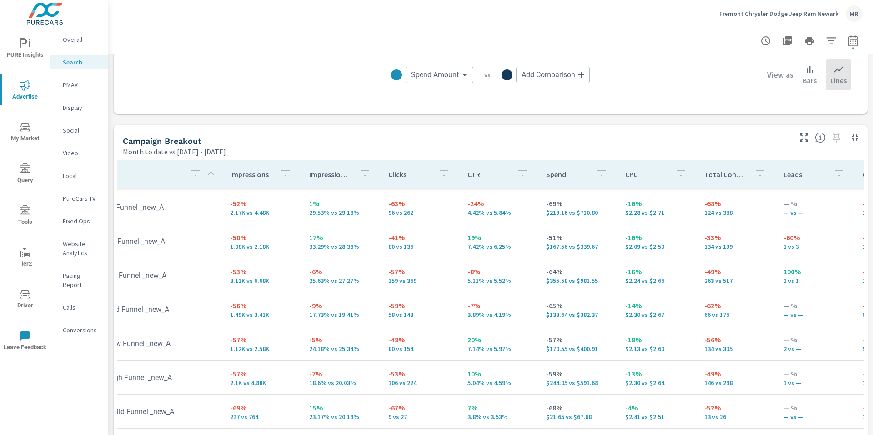
click at [569, 130] on div "Campaign Breakout Month to date vs [DATE] - [DATE]" at bounding box center [453, 141] width 679 height 32
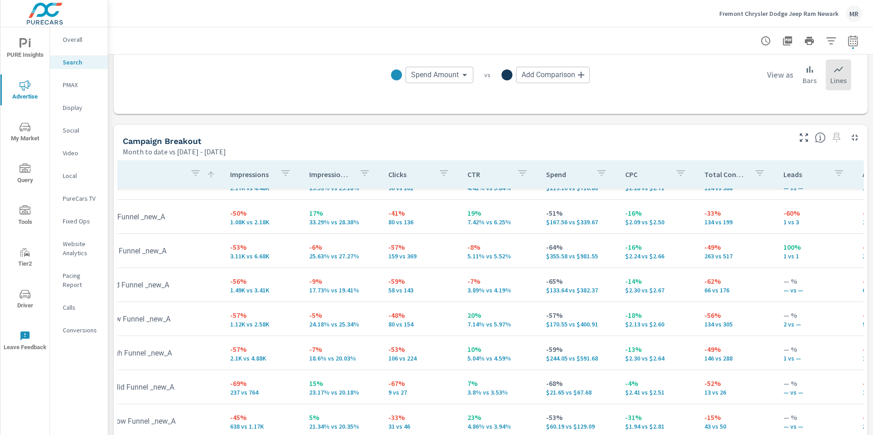
scroll to position [262, 60]
click at [530, 133] on div "Campaign Breakout Month to date vs [DATE] - [DATE]" at bounding box center [453, 141] width 679 height 32
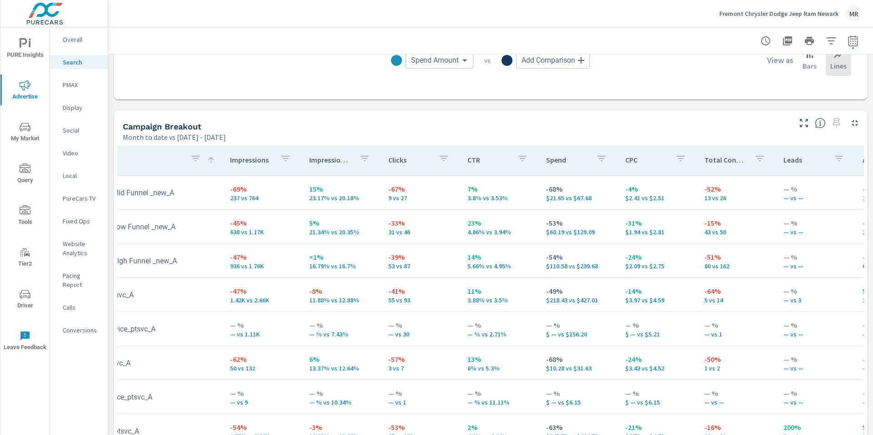
scroll to position [562, 60]
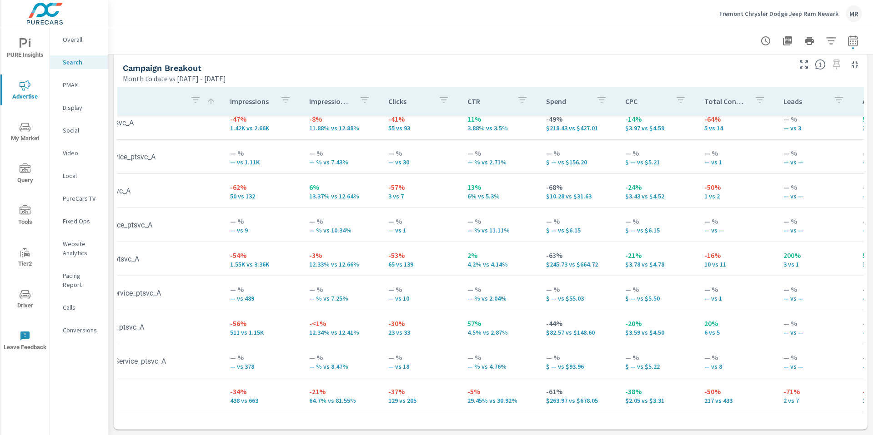
scroll to position [562, 0]
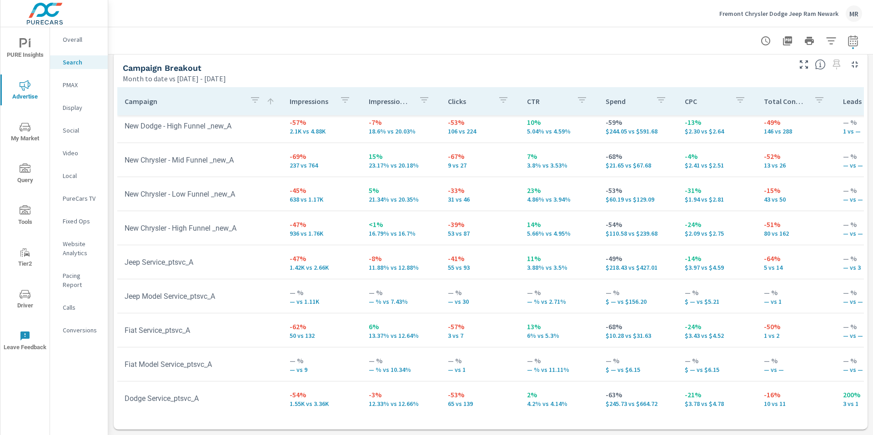
scroll to position [408, 0]
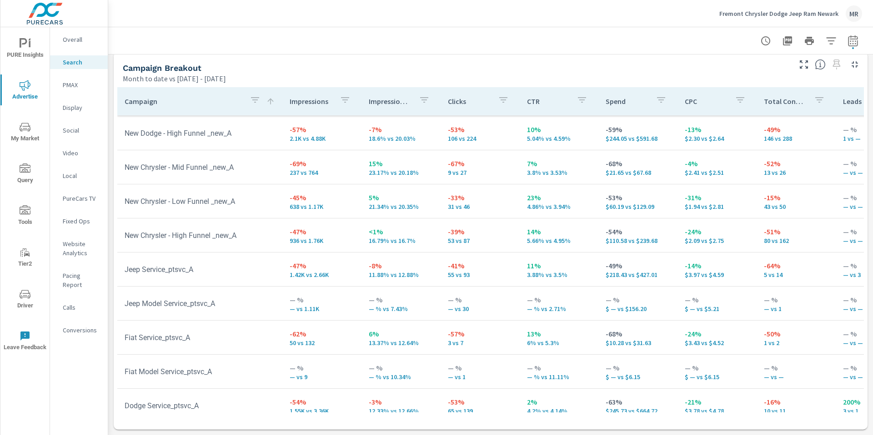
click at [218, 169] on td "New Chrysler - Mid Funnel _new_A" at bounding box center [199, 167] width 165 height 23
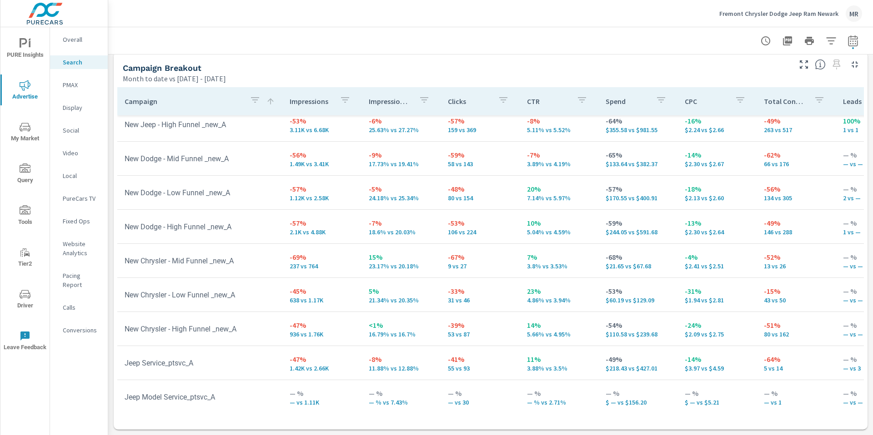
scroll to position [314, 0]
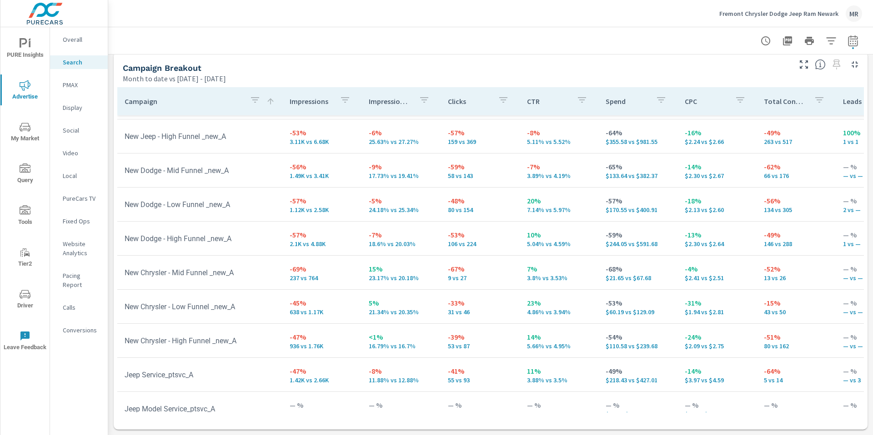
scroll to position [301, 0]
